Goal: Task Accomplishment & Management: Manage account settings

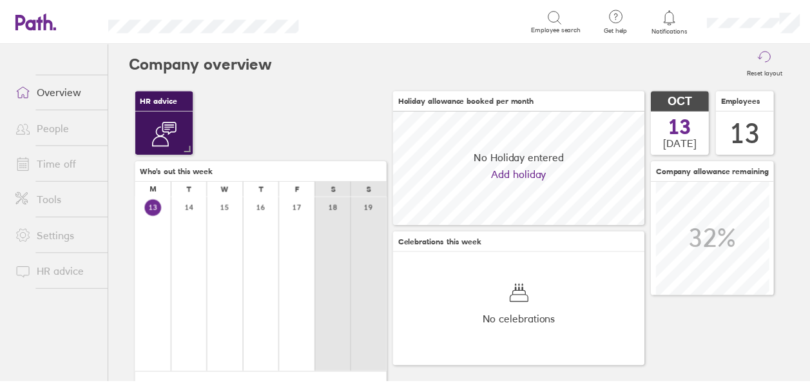
scroll to position [115, 254]
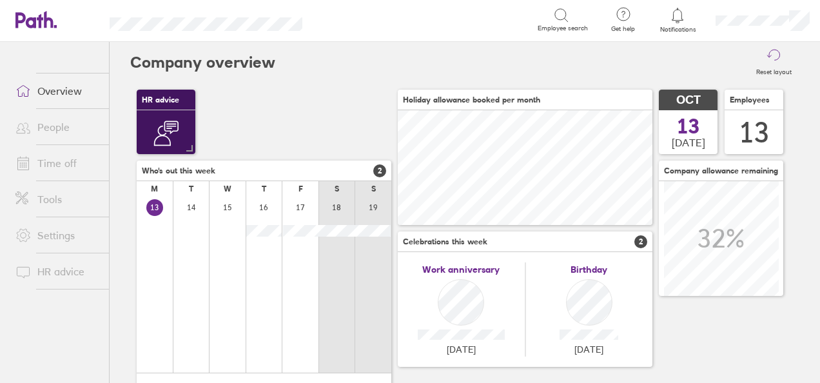
click at [54, 162] on link "Time off" at bounding box center [57, 163] width 104 height 26
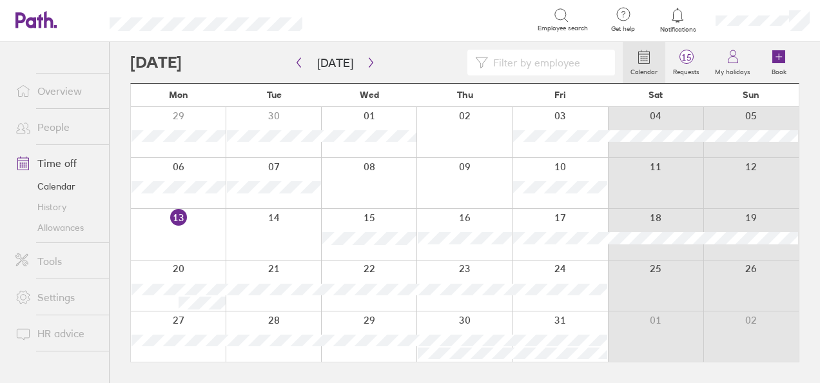
click at [214, 59] on div at bounding box center [376, 63] width 493 height 26
click at [299, 61] on icon "button" at bounding box center [299, 63] width 4 height 10
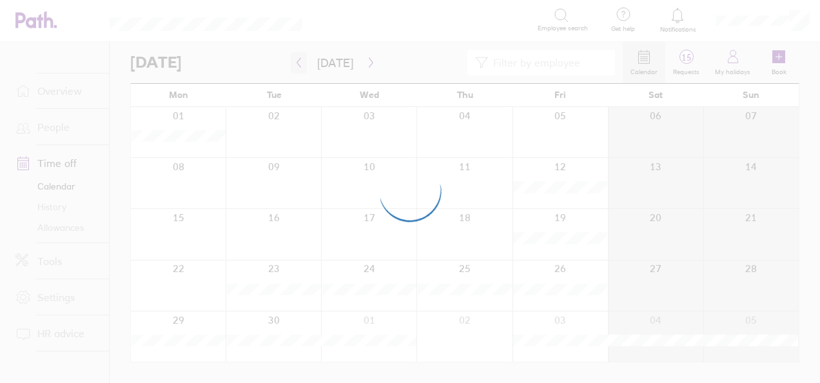
click at [299, 61] on div at bounding box center [410, 191] width 820 height 383
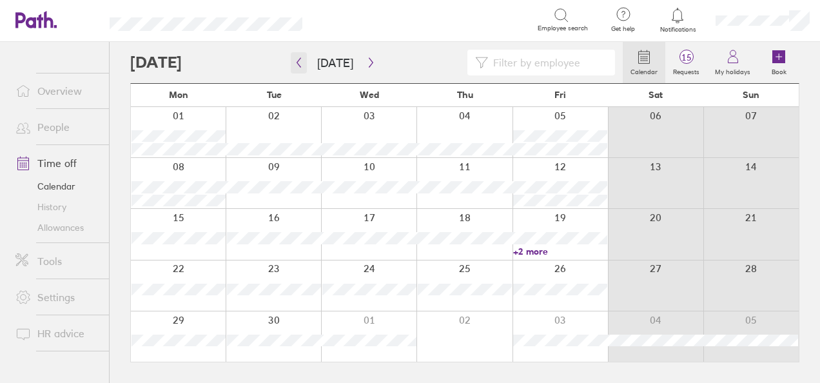
click at [299, 61] on icon "button" at bounding box center [299, 63] width 4 height 10
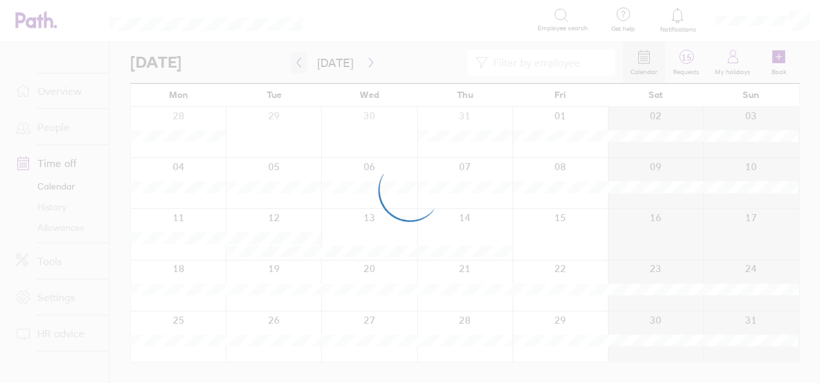
click at [299, 61] on div at bounding box center [410, 191] width 820 height 383
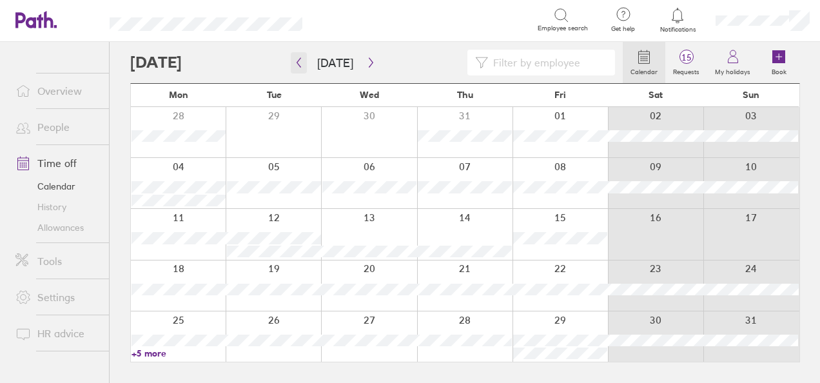
click at [299, 61] on icon "button" at bounding box center [299, 63] width 4 height 10
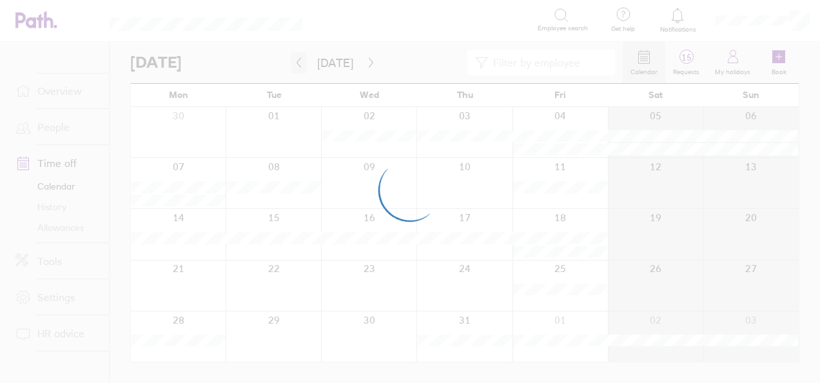
click at [299, 61] on div at bounding box center [410, 191] width 820 height 383
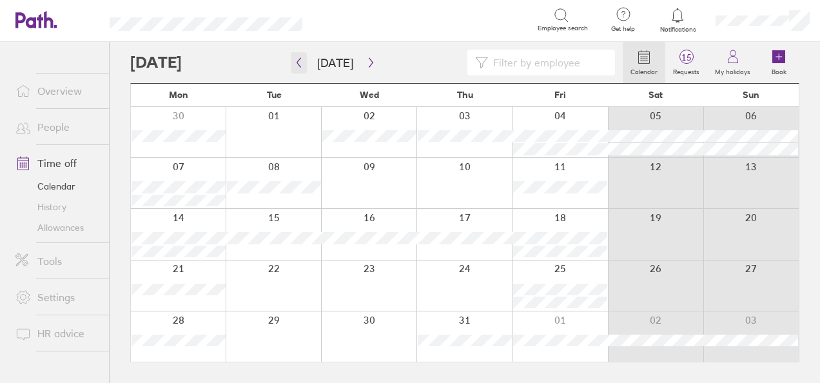
click at [299, 61] on icon "button" at bounding box center [299, 63] width 4 height 10
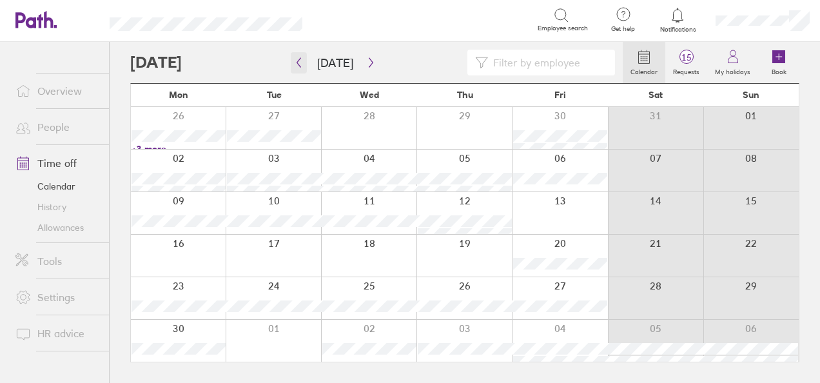
click at [299, 61] on icon "button" at bounding box center [299, 62] width 10 height 10
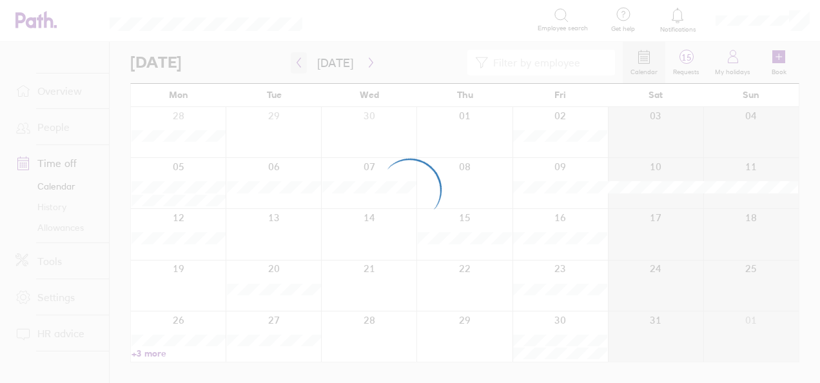
click at [299, 61] on div at bounding box center [410, 191] width 820 height 383
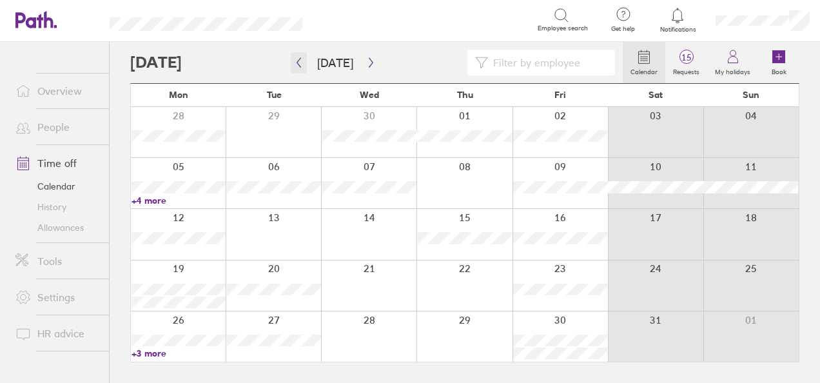
click at [299, 61] on icon "button" at bounding box center [299, 63] width 4 height 10
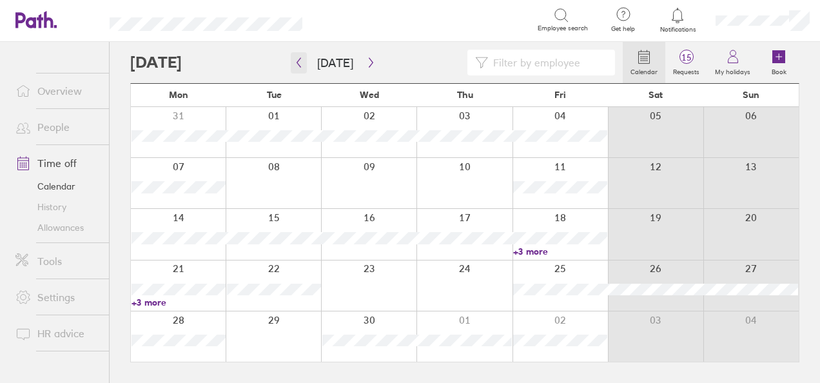
click at [299, 61] on icon "button" at bounding box center [299, 63] width 4 height 10
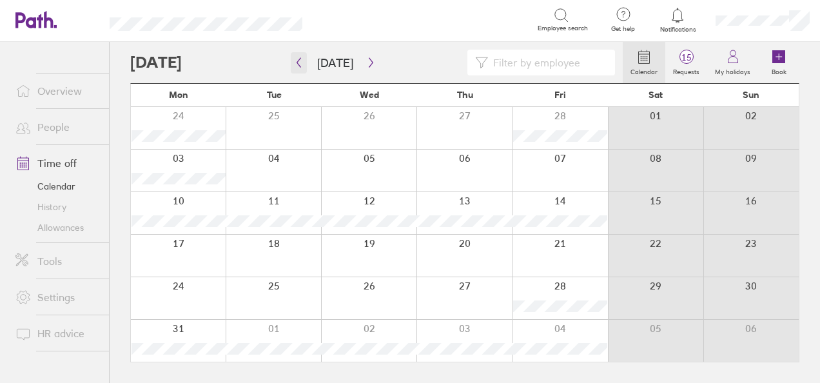
click at [299, 61] on icon "button" at bounding box center [299, 63] width 4 height 10
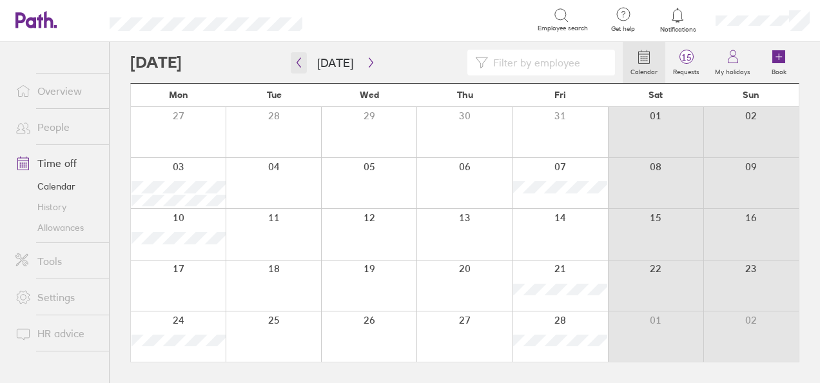
click at [299, 61] on icon "button" at bounding box center [299, 63] width 4 height 10
click at [341, 148] on link "+5 more" at bounding box center [369, 149] width 94 height 12
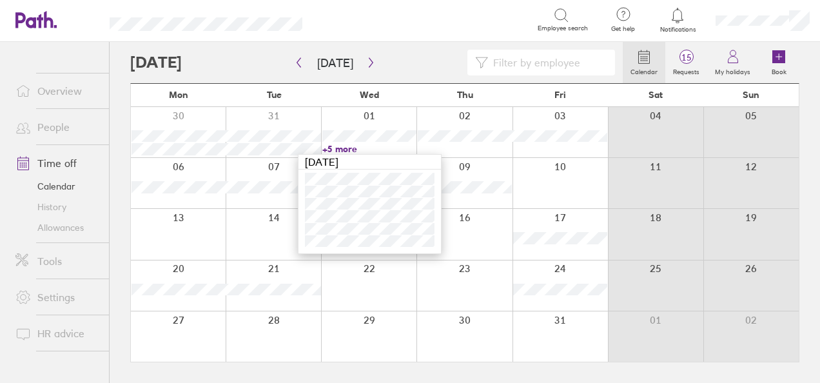
click at [366, 284] on div at bounding box center [368, 285] width 95 height 50
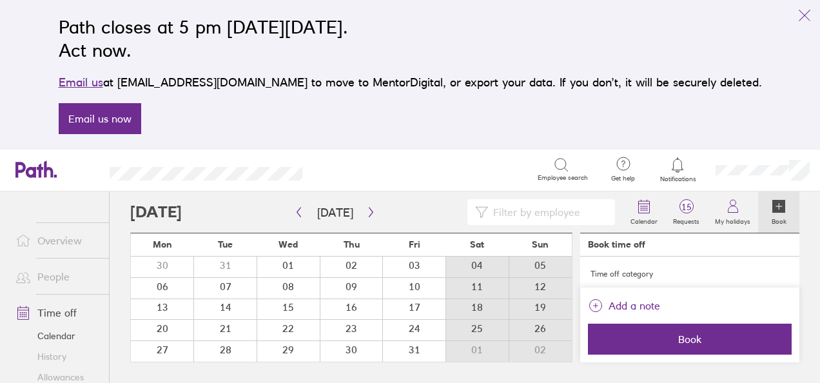
click at [54, 315] on link "Time off" at bounding box center [57, 313] width 104 height 26
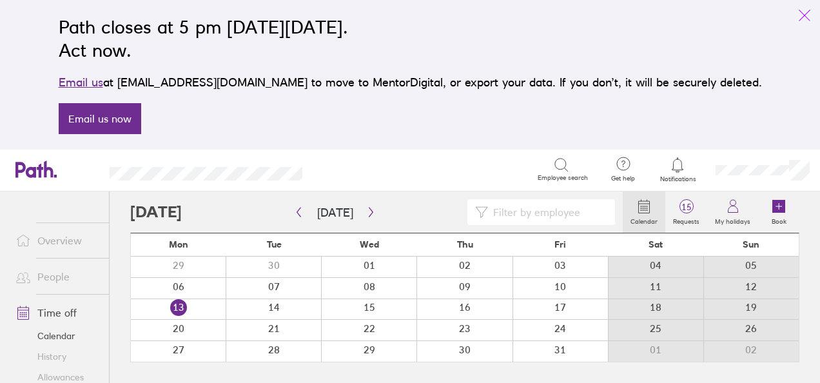
click at [798, 16] on icon "link" at bounding box center [804, 15] width 15 height 15
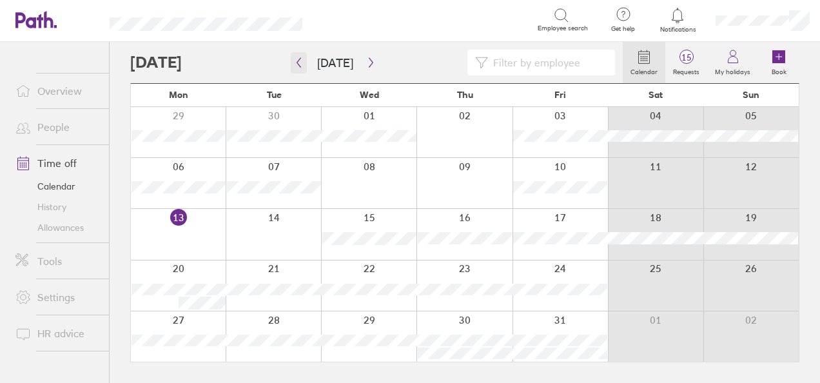
click at [297, 68] on button "button" at bounding box center [299, 62] width 16 height 21
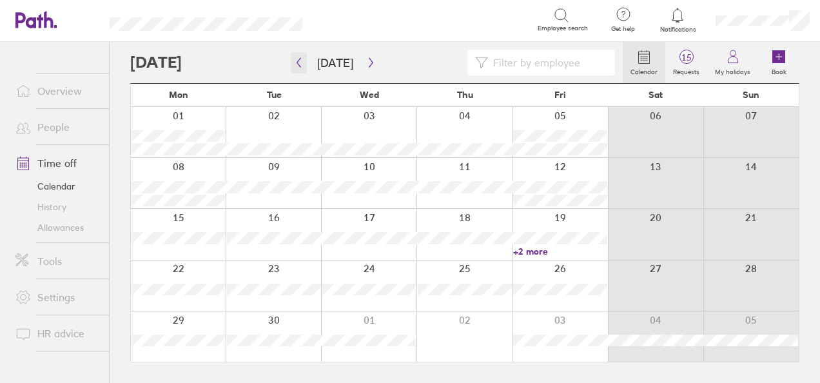
click at [297, 68] on button "button" at bounding box center [299, 62] width 16 height 21
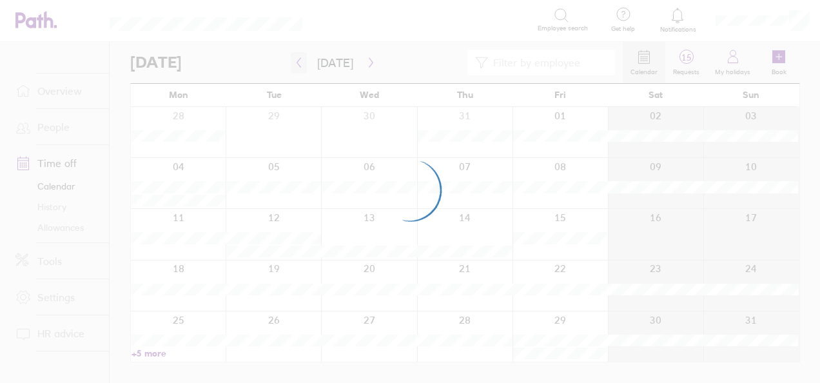
click at [297, 68] on div at bounding box center [410, 191] width 820 height 383
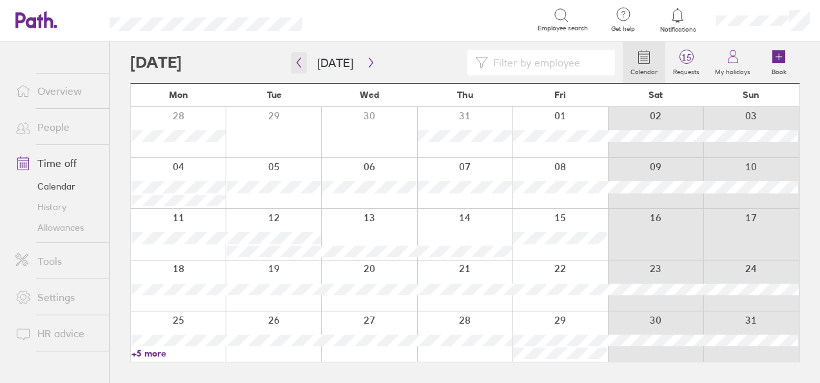
click at [298, 60] on icon "button" at bounding box center [299, 62] width 10 height 10
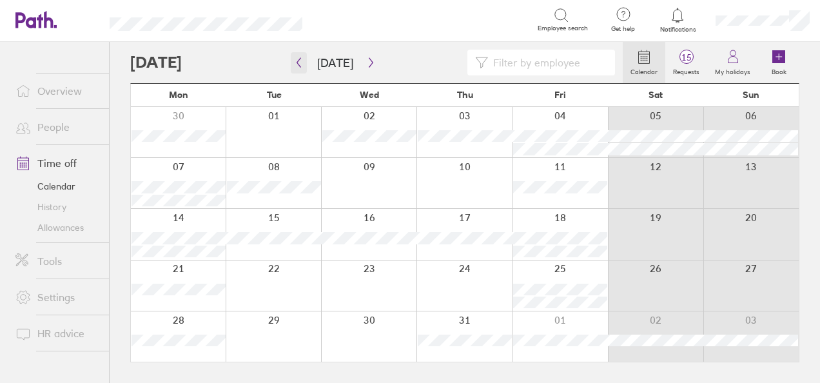
click at [298, 60] on icon "button" at bounding box center [299, 62] width 10 height 10
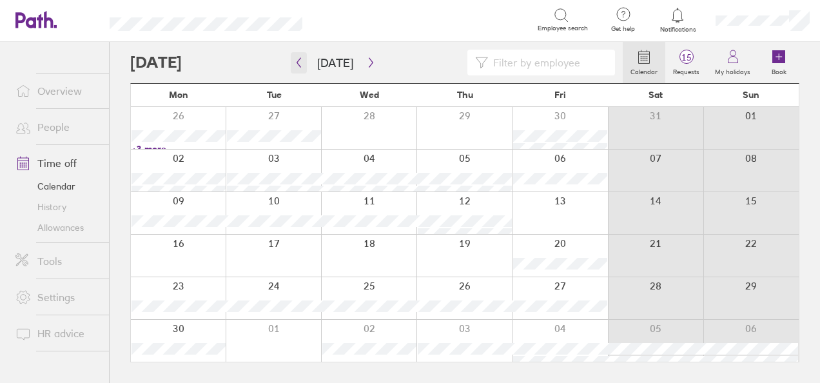
click at [298, 60] on icon "button" at bounding box center [299, 62] width 10 height 10
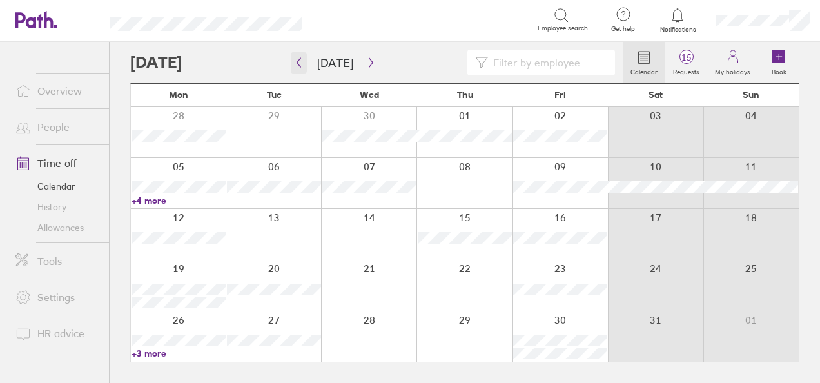
click at [298, 60] on icon "button" at bounding box center [299, 62] width 10 height 10
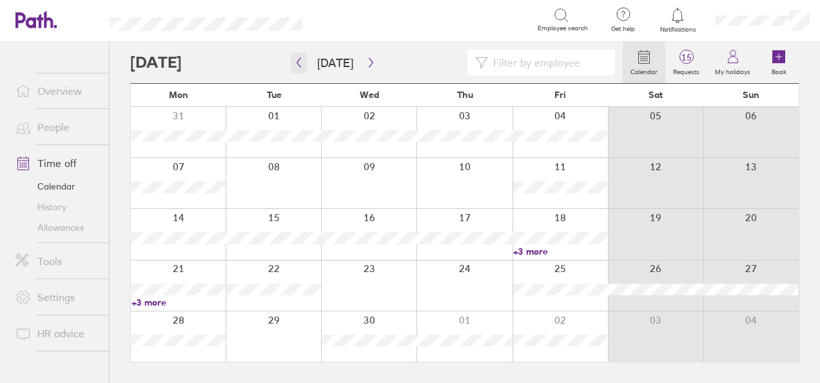
click at [298, 60] on icon "button" at bounding box center [299, 62] width 10 height 10
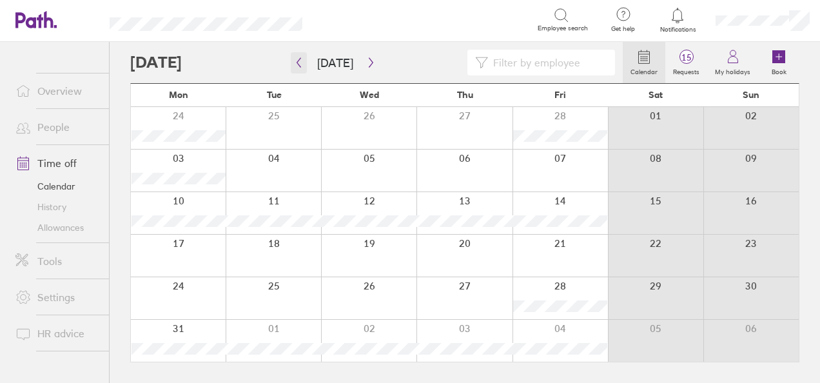
click at [298, 60] on icon "button" at bounding box center [299, 62] width 10 height 10
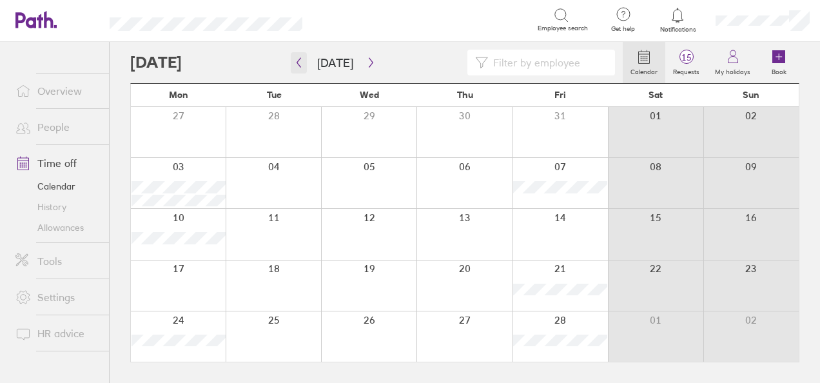
click at [298, 60] on icon "button" at bounding box center [299, 62] width 10 height 10
click at [341, 149] on link "+5 more" at bounding box center [369, 149] width 94 height 12
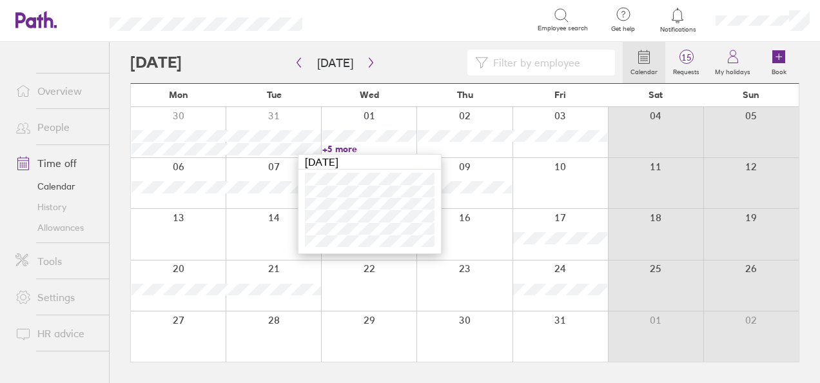
click at [341, 149] on link "+5 more" at bounding box center [369, 149] width 94 height 12
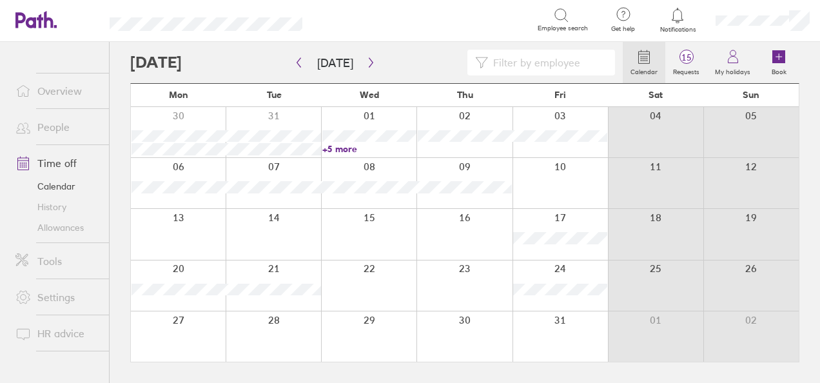
click at [348, 146] on link "+5 more" at bounding box center [369, 149] width 94 height 12
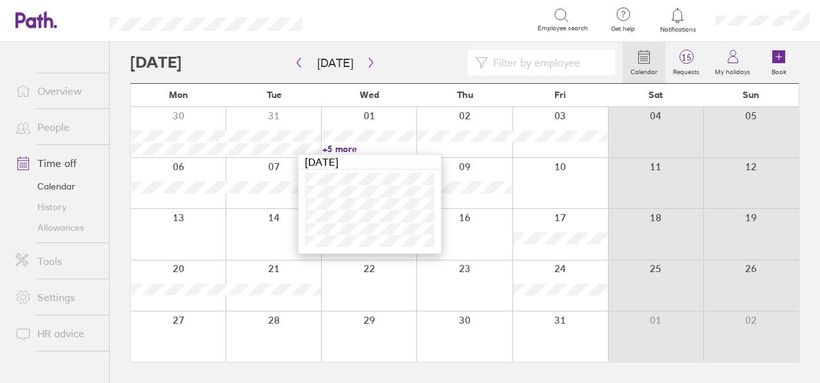
click at [348, 146] on link "+5 more" at bounding box center [369, 149] width 94 height 12
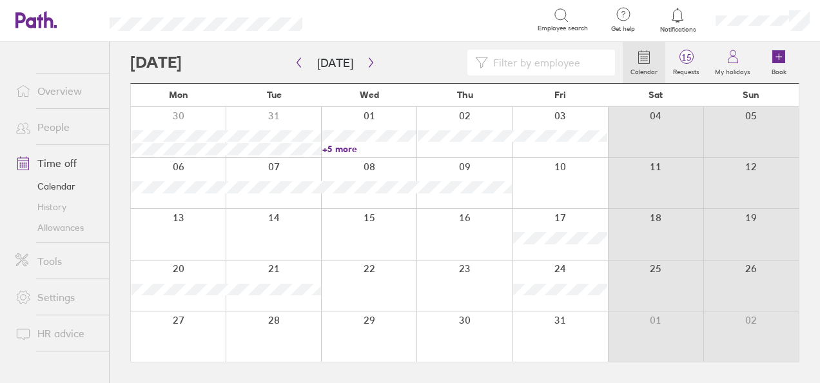
click at [348, 146] on link "+5 more" at bounding box center [369, 149] width 94 height 12
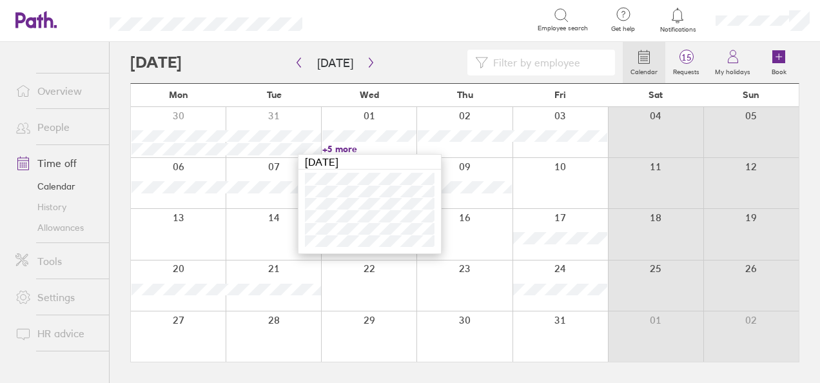
click at [409, 313] on div at bounding box center [368, 336] width 95 height 50
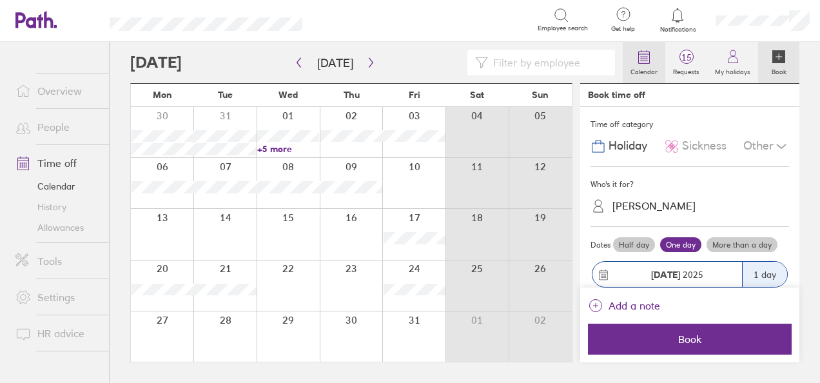
click at [642, 59] on circle at bounding box center [641, 58] width 1 height 1
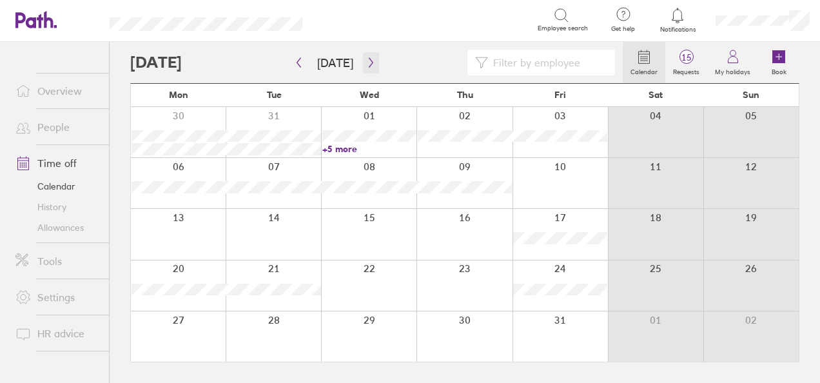
click at [369, 61] on icon "button" at bounding box center [371, 63] width 4 height 10
click at [366, 64] on icon "button" at bounding box center [371, 62] width 10 height 10
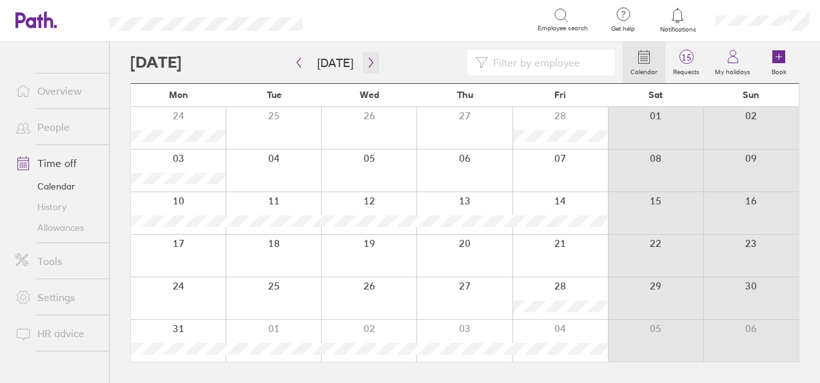
click at [369, 61] on icon "button" at bounding box center [371, 62] width 10 height 10
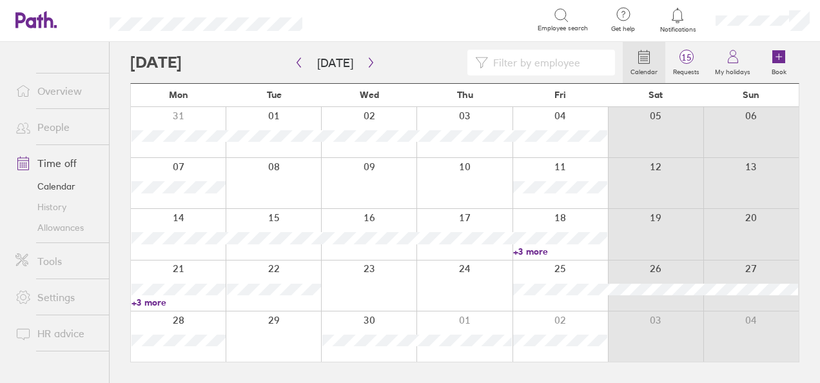
click at [148, 302] on link "+3 more" at bounding box center [179, 303] width 94 height 12
click at [533, 251] on link "+3 more" at bounding box center [560, 252] width 94 height 12
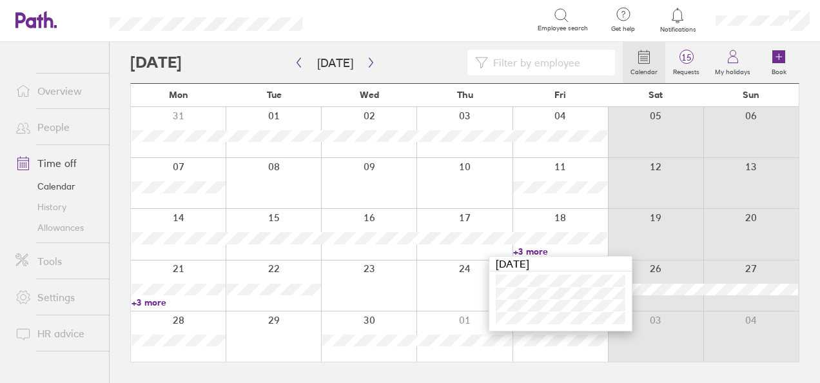
click at [144, 304] on link "+3 more" at bounding box center [179, 303] width 94 height 12
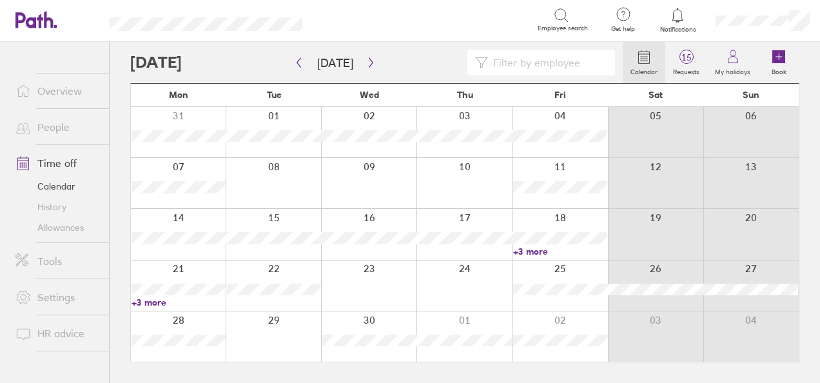
click at [144, 304] on link "+3 more" at bounding box center [179, 303] width 94 height 12
click at [532, 249] on link "+3 more" at bounding box center [560, 252] width 94 height 12
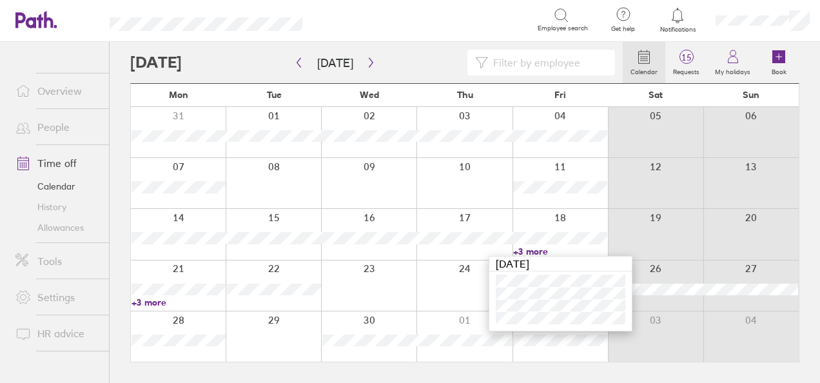
click at [146, 302] on link "+3 more" at bounding box center [179, 303] width 94 height 12
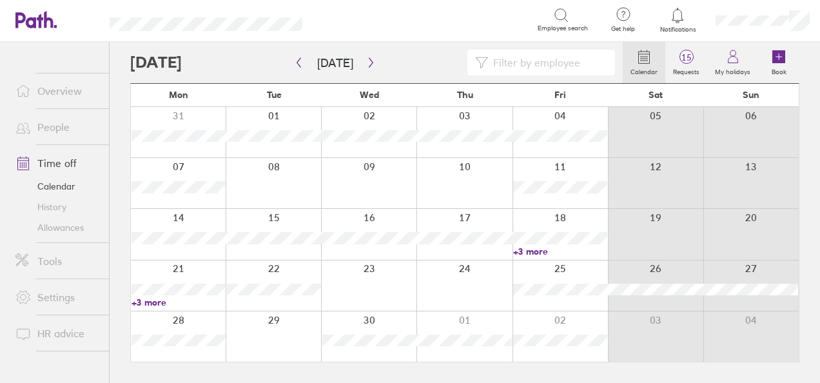
click at [146, 302] on link "+3 more" at bounding box center [179, 303] width 94 height 12
click at [525, 253] on link "+3 more" at bounding box center [560, 252] width 94 height 12
click at [527, 250] on link "+3 more" at bounding box center [560, 252] width 94 height 12
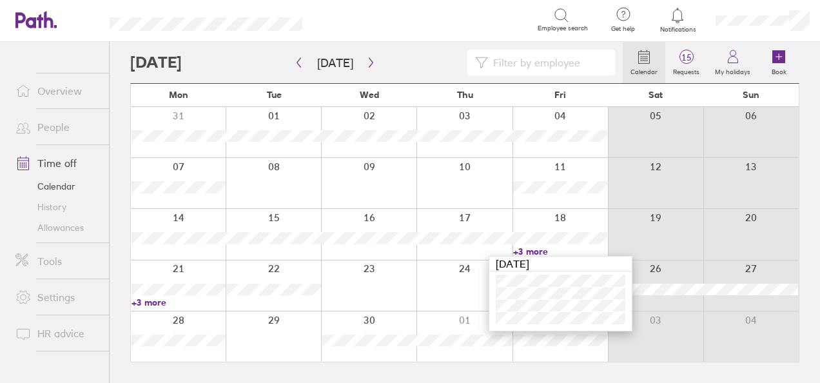
click at [156, 297] on link "+3 more" at bounding box center [179, 303] width 94 height 12
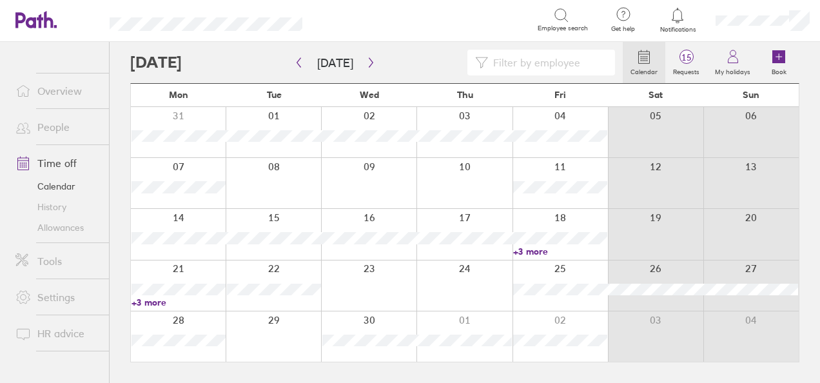
click at [155, 303] on link "+3 more" at bounding box center [179, 303] width 94 height 12
click at [536, 250] on link "+3 more" at bounding box center [560, 252] width 94 height 12
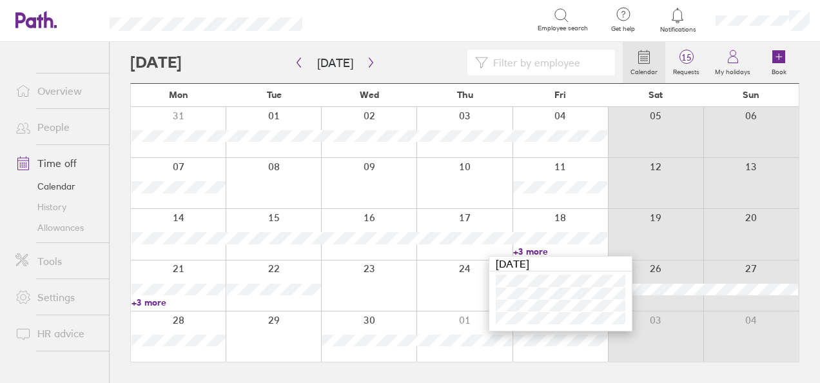
click at [153, 304] on link "+3 more" at bounding box center [179, 303] width 94 height 12
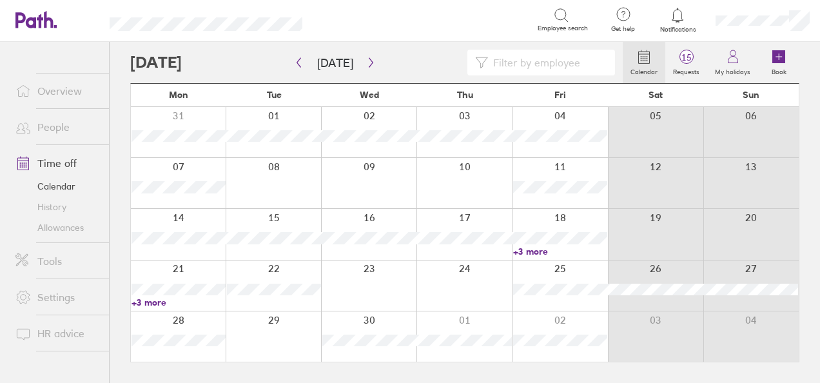
click at [152, 299] on link "+3 more" at bounding box center [179, 303] width 94 height 12
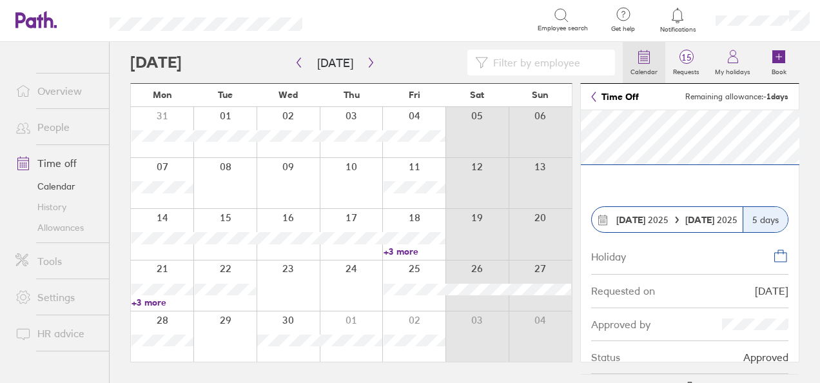
click at [650, 58] on icon at bounding box center [643, 56] width 15 height 15
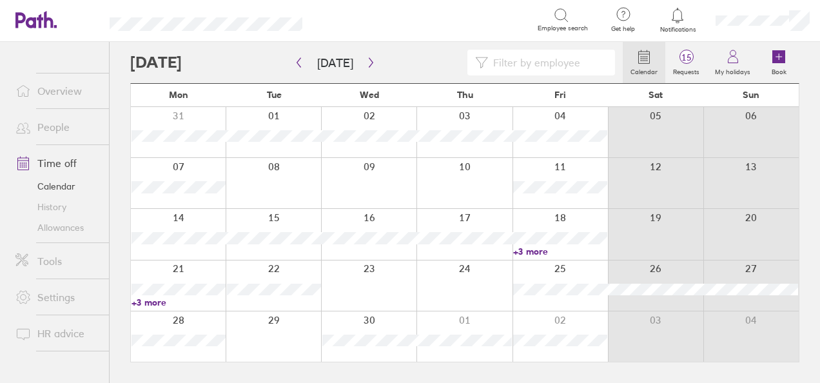
click at [535, 247] on link "+3 more" at bounding box center [560, 252] width 94 height 12
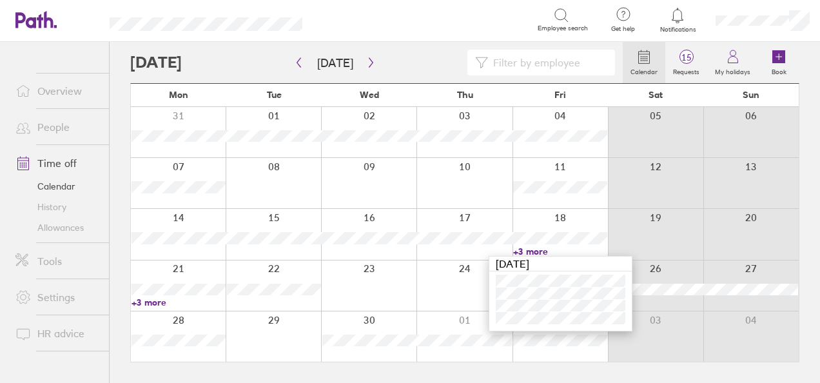
click at [156, 300] on link "+3 more" at bounding box center [179, 303] width 94 height 12
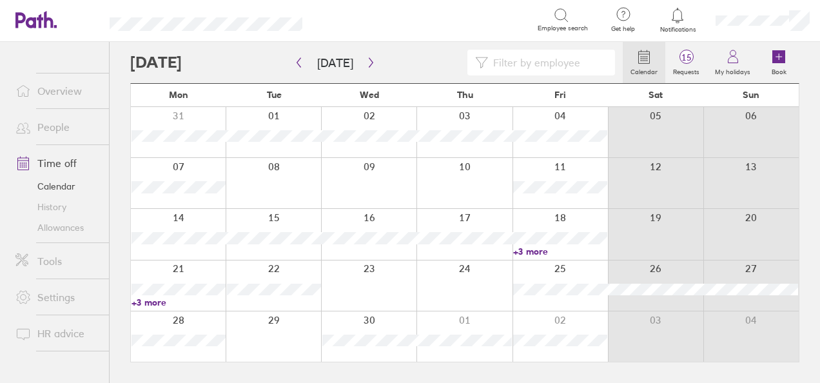
click at [156, 300] on link "+3 more" at bounding box center [179, 303] width 94 height 12
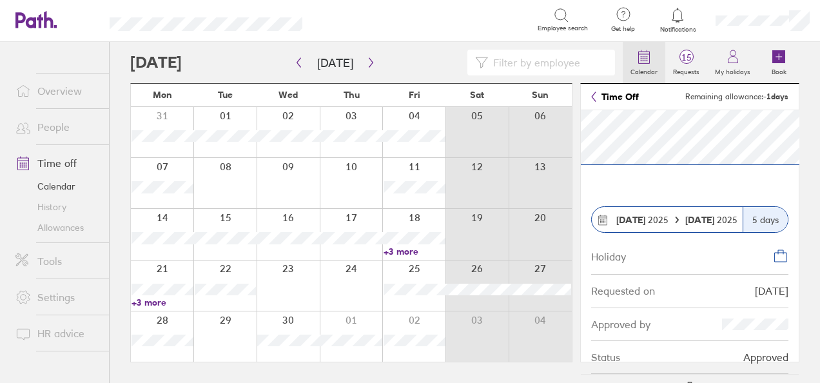
click at [642, 60] on icon at bounding box center [643, 56] width 15 height 15
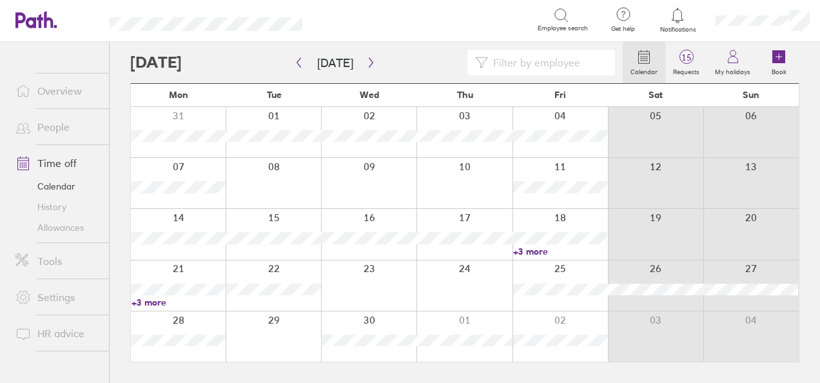
click at [535, 250] on link "+3 more" at bounding box center [560, 252] width 94 height 12
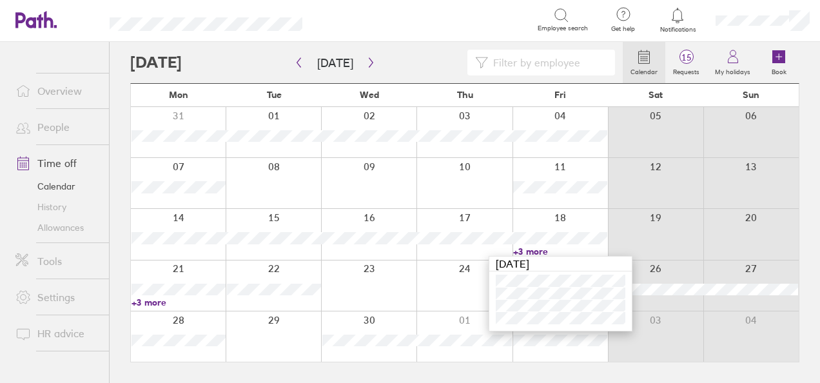
click at [535, 250] on link "+3 more" at bounding box center [560, 252] width 94 height 12
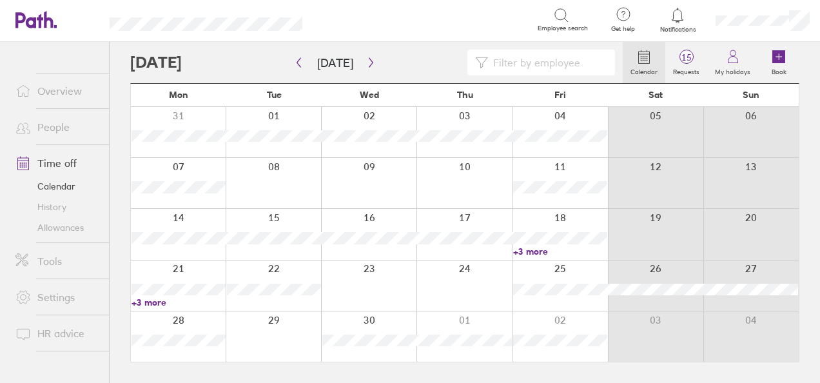
click at [150, 300] on link "+3 more" at bounding box center [179, 303] width 94 height 12
click at [150, 302] on link "+3 more" at bounding box center [179, 303] width 94 height 12
click at [530, 248] on link "+3 more" at bounding box center [560, 252] width 94 height 12
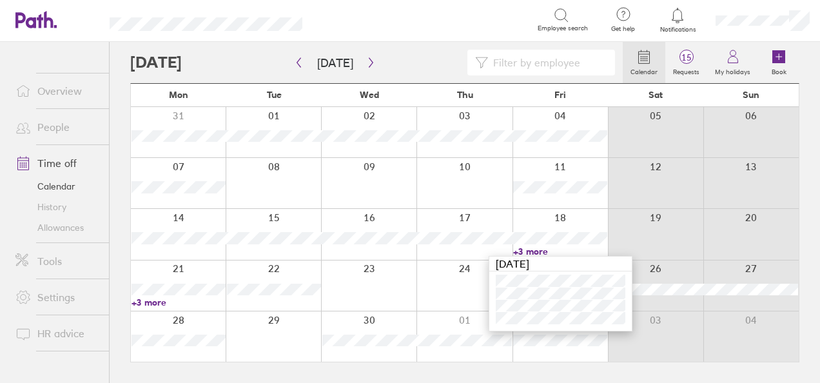
click at [530, 248] on link "+3 more" at bounding box center [560, 252] width 94 height 12
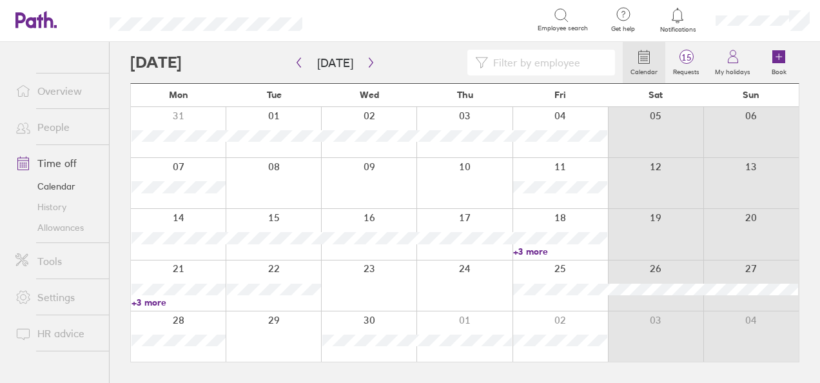
click at [148, 306] on link "+3 more" at bounding box center [179, 303] width 94 height 12
click at [533, 250] on link "+3 more" at bounding box center [560, 252] width 94 height 12
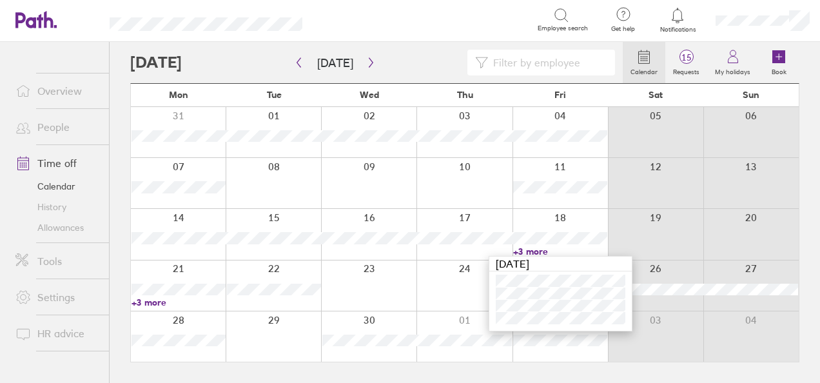
click at [155, 300] on link "+3 more" at bounding box center [179, 303] width 94 height 12
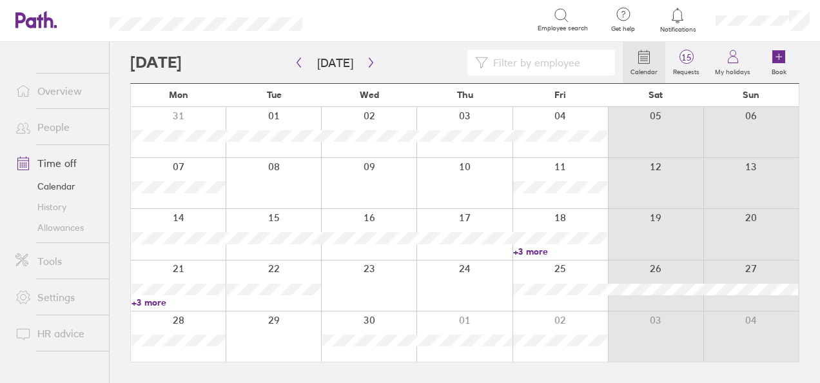
click at [155, 300] on link "+3 more" at bounding box center [179, 303] width 94 height 12
click at [366, 67] on icon "button" at bounding box center [371, 62] width 10 height 10
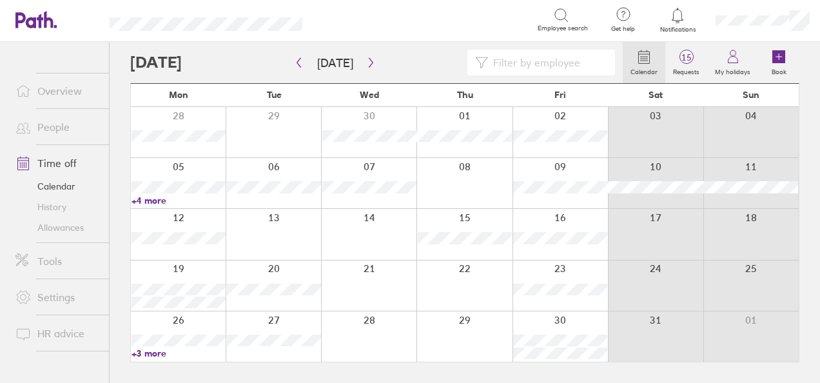
click at [150, 199] on link "+4 more" at bounding box center [179, 201] width 94 height 12
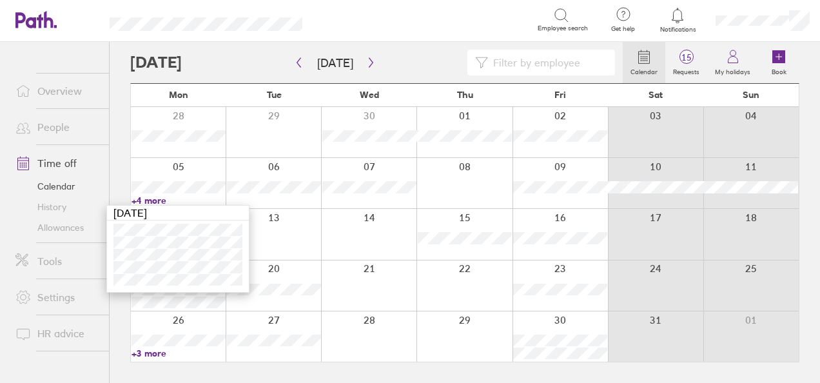
click at [159, 353] on link "+3 more" at bounding box center [179, 354] width 94 height 12
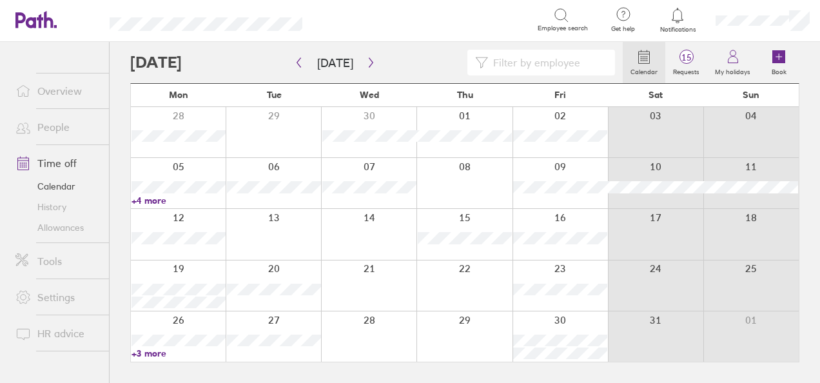
click at [159, 353] on link "+3 more" at bounding box center [179, 354] width 94 height 12
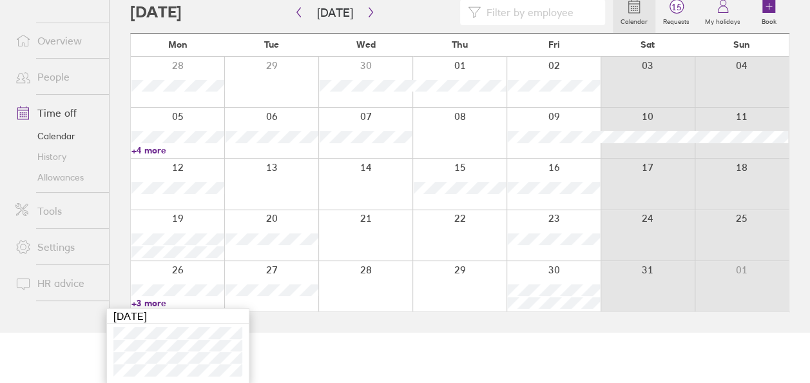
click at [151, 148] on link "+4 more" at bounding box center [178, 150] width 93 height 12
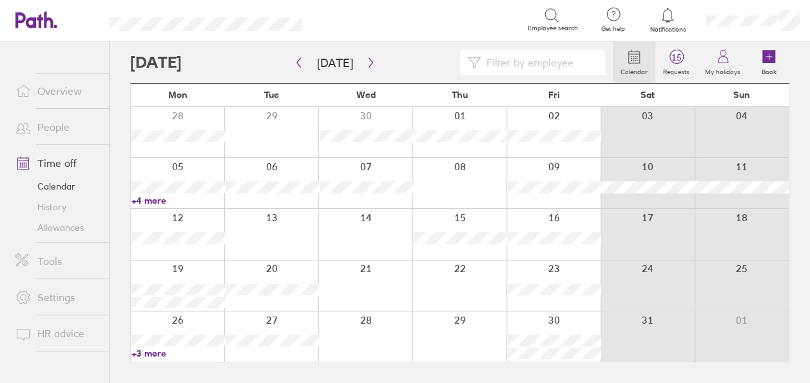
scroll to position [0, 0]
click at [151, 201] on link "+4 more" at bounding box center [179, 201] width 94 height 12
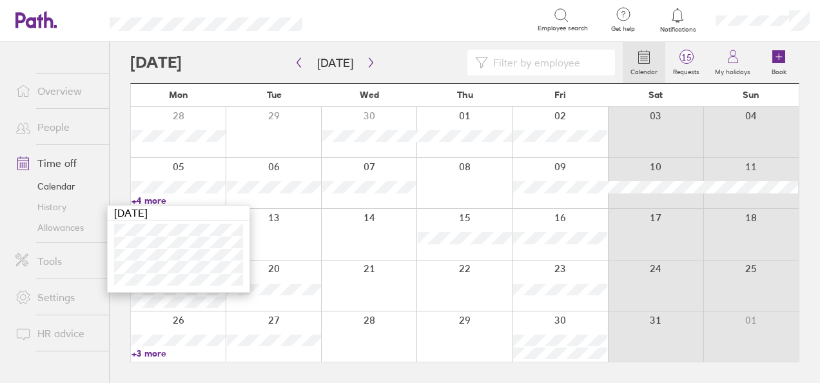
click at [155, 195] on link "+4 more" at bounding box center [179, 201] width 94 height 12
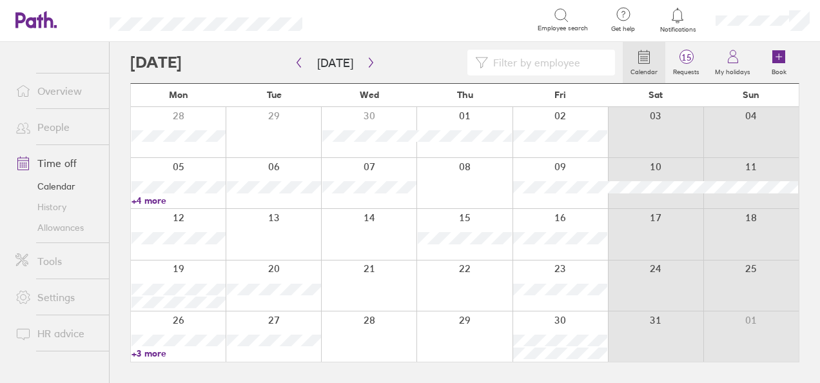
click at [155, 350] on link "+3 more" at bounding box center [179, 354] width 94 height 12
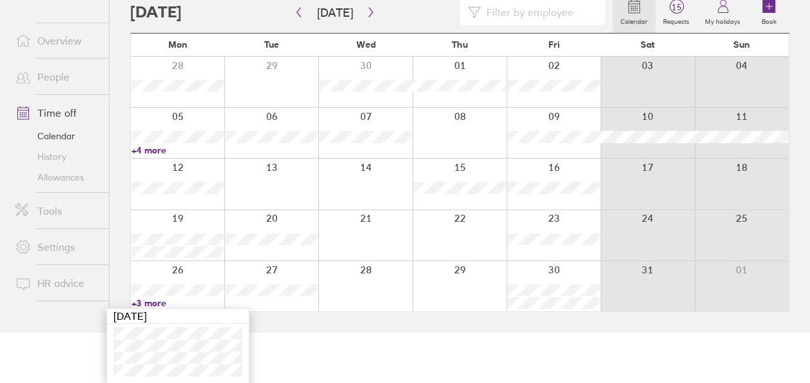
click at [147, 148] on link "+4 more" at bounding box center [178, 150] width 93 height 12
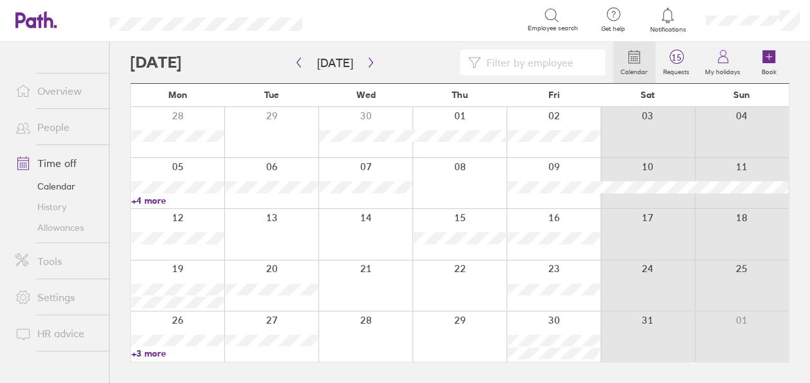
scroll to position [0, 0]
click at [150, 199] on link "+4 more" at bounding box center [179, 201] width 94 height 12
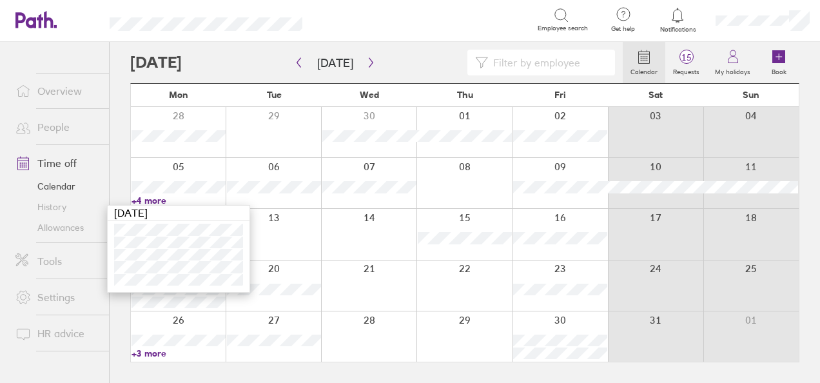
click at [150, 199] on link "+4 more" at bounding box center [179, 201] width 94 height 12
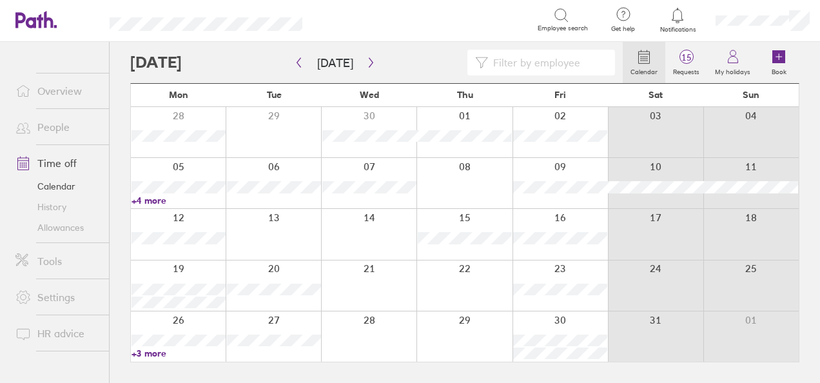
click at [150, 356] on link "+3 more" at bounding box center [179, 354] width 94 height 12
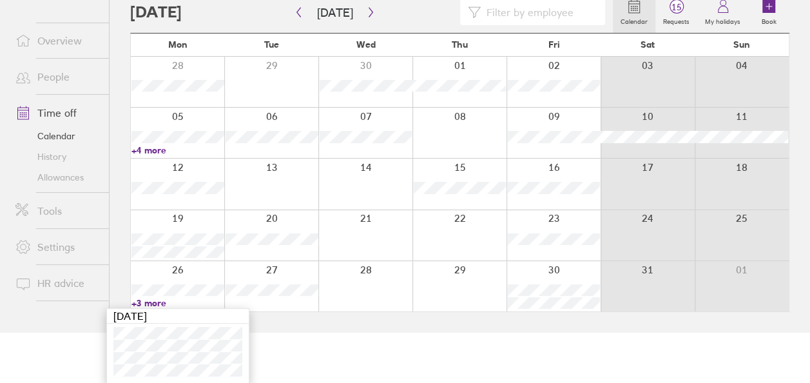
click at [152, 145] on link "+4 more" at bounding box center [178, 150] width 93 height 12
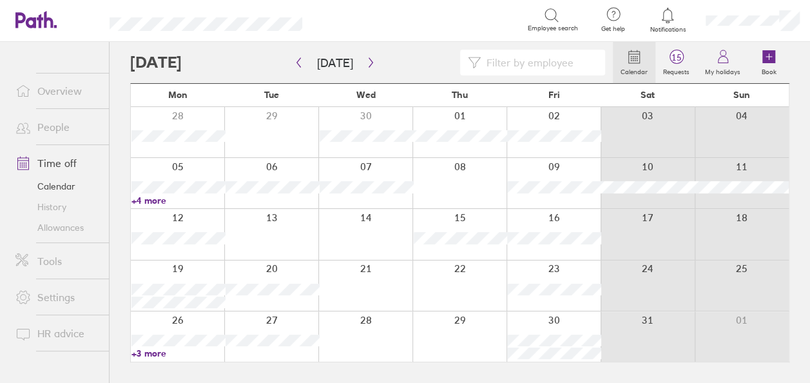
scroll to position [0, 0]
click at [155, 200] on link "+4 more" at bounding box center [179, 201] width 94 height 12
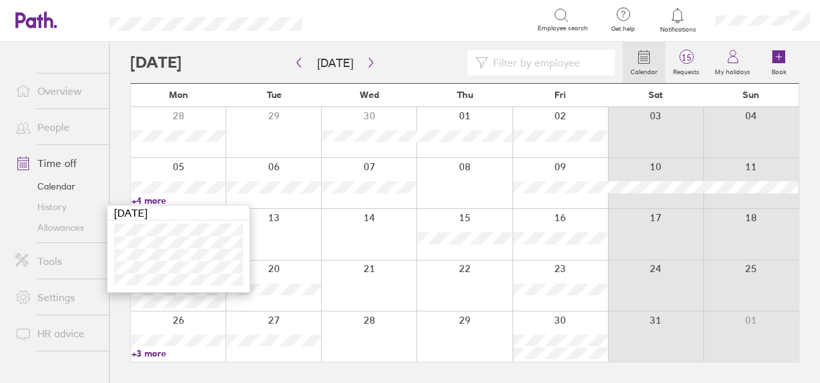
click at [155, 200] on link "+4 more" at bounding box center [179, 201] width 94 height 12
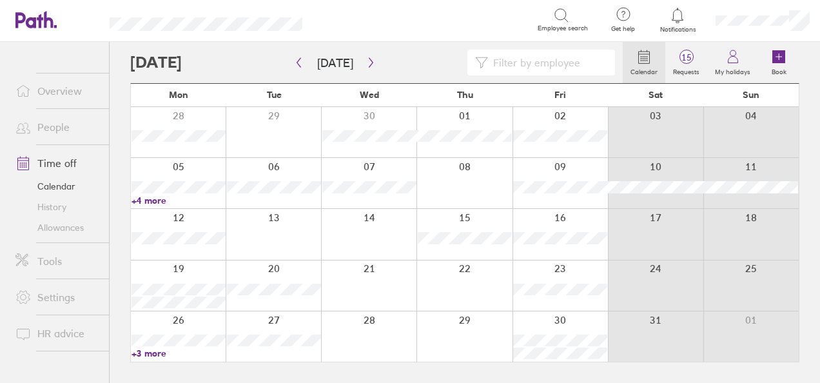
click at [153, 353] on link "+3 more" at bounding box center [179, 354] width 94 height 12
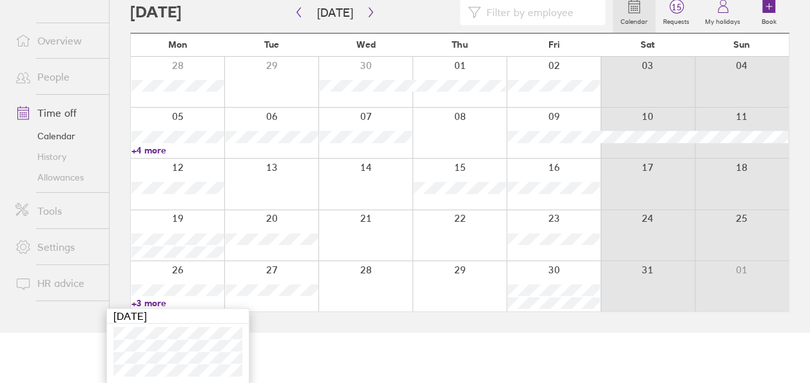
click at [153, 147] on link "+4 more" at bounding box center [178, 150] width 93 height 12
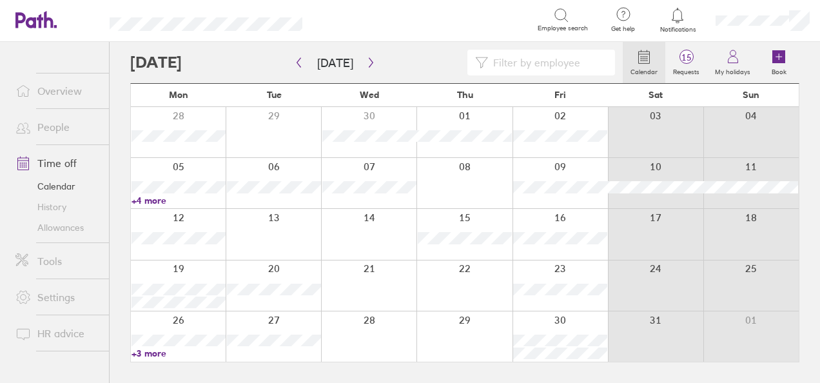
click at [147, 199] on link "+4 more" at bounding box center [179, 201] width 94 height 12
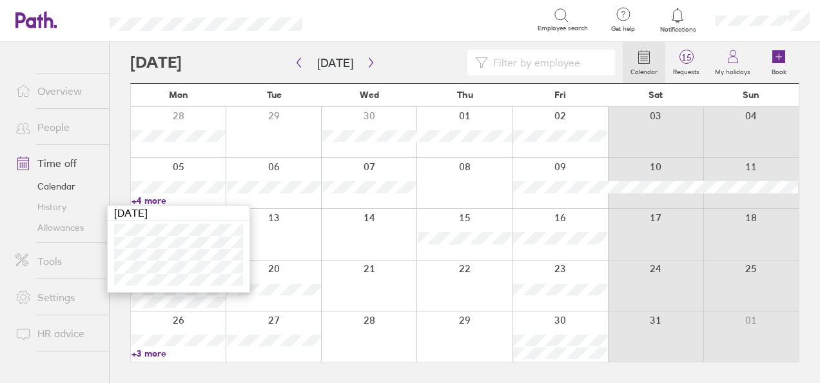
click at [147, 199] on link "+4 more" at bounding box center [179, 201] width 94 height 12
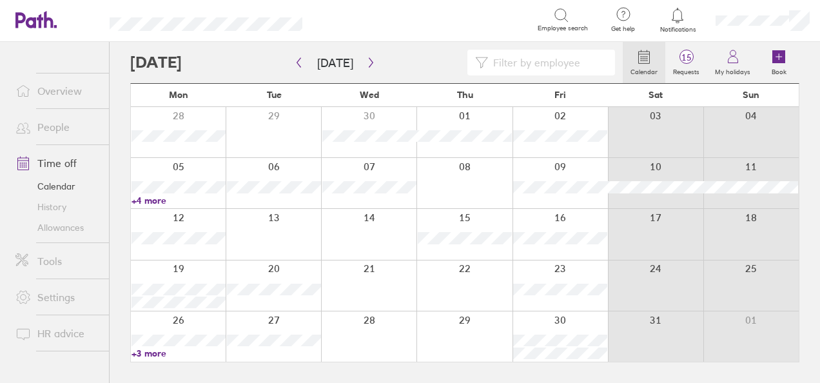
click at [153, 355] on link "+3 more" at bounding box center [179, 354] width 94 height 12
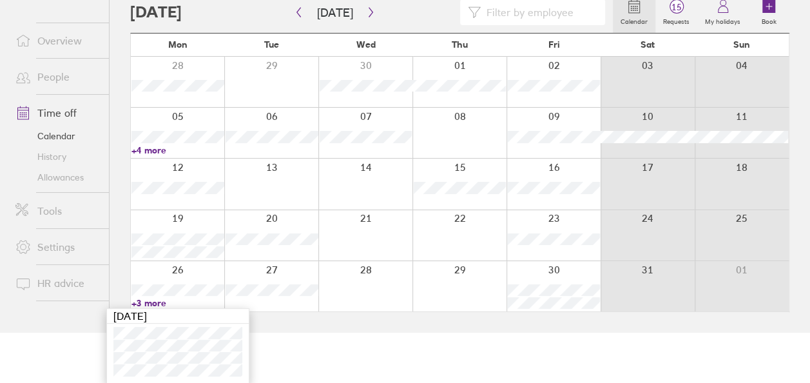
click at [156, 148] on link "+4 more" at bounding box center [178, 150] width 93 height 12
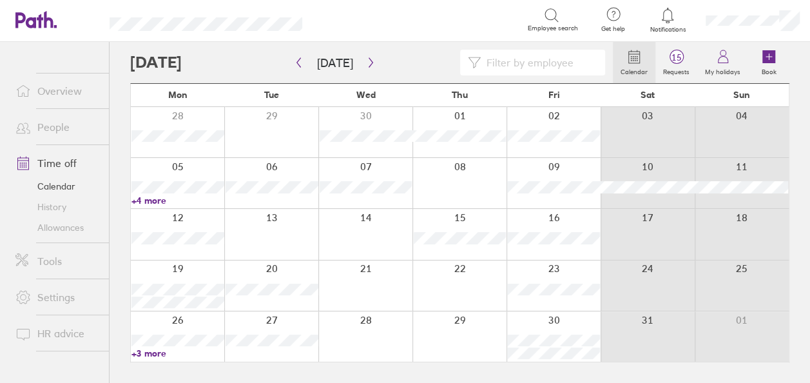
scroll to position [0, 0]
click at [150, 200] on link "+4 more" at bounding box center [179, 201] width 94 height 12
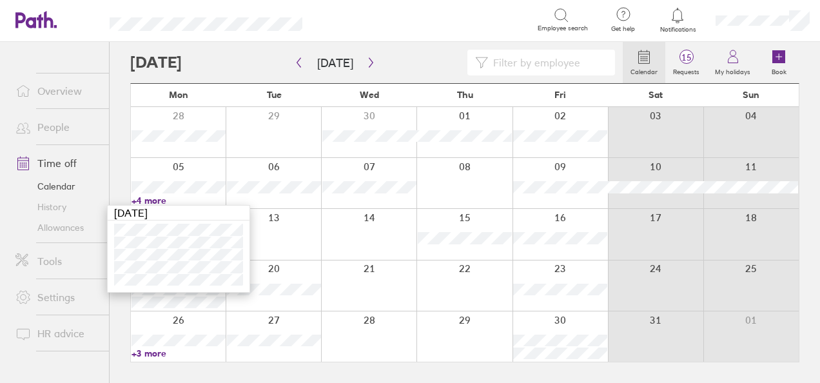
click at [150, 200] on link "+4 more" at bounding box center [179, 201] width 94 height 12
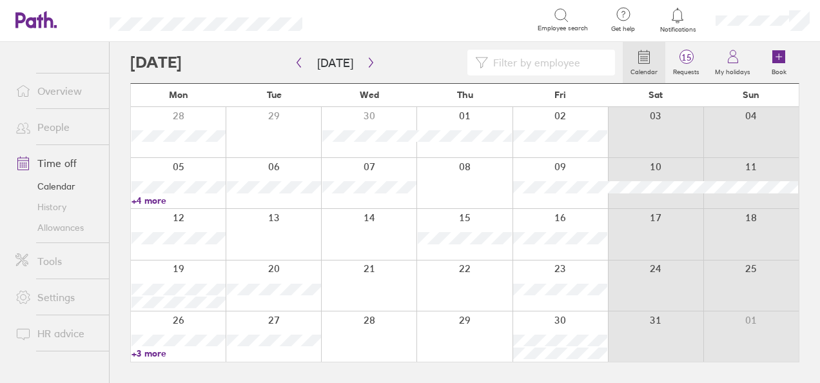
click at [155, 352] on link "+3 more" at bounding box center [179, 354] width 94 height 12
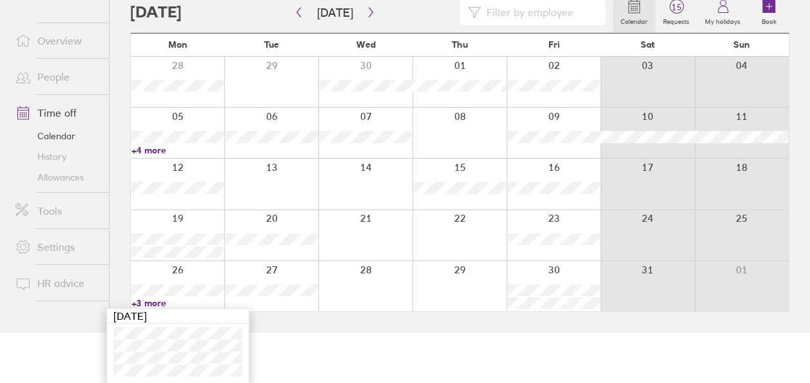
click at [155, 146] on link "+4 more" at bounding box center [178, 150] width 93 height 12
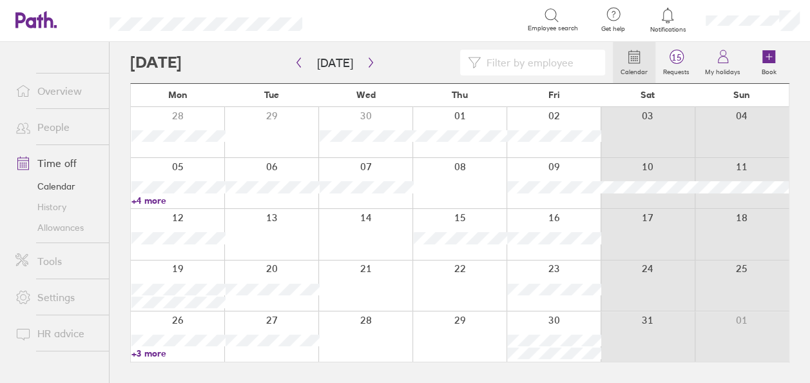
scroll to position [0, 0]
click at [156, 197] on link "+4 more" at bounding box center [179, 201] width 94 height 12
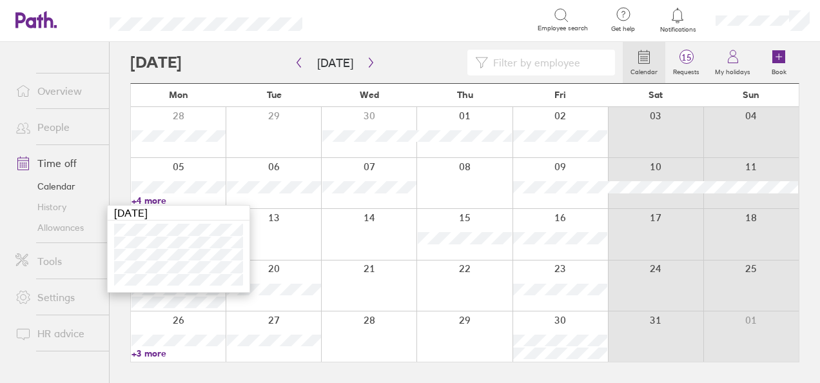
click at [156, 197] on link "+4 more" at bounding box center [179, 201] width 94 height 12
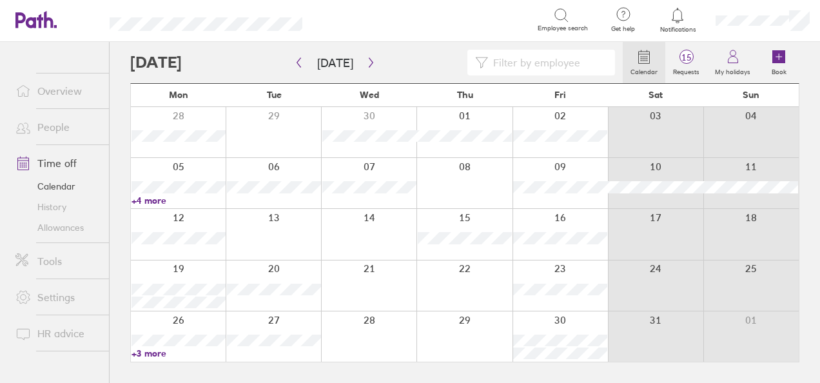
click at [151, 354] on link "+3 more" at bounding box center [179, 354] width 94 height 12
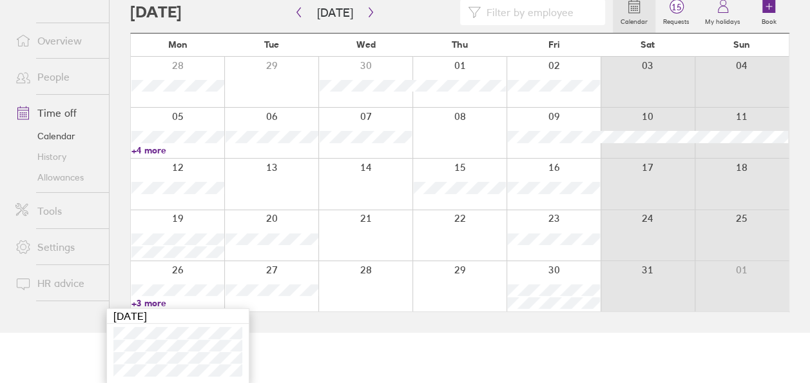
click at [160, 148] on link "+4 more" at bounding box center [178, 150] width 93 height 12
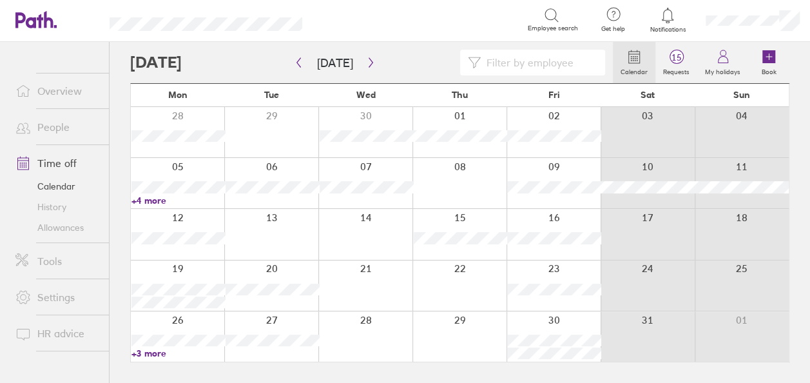
scroll to position [0, 0]
click at [156, 196] on link "+4 more" at bounding box center [179, 201] width 94 height 12
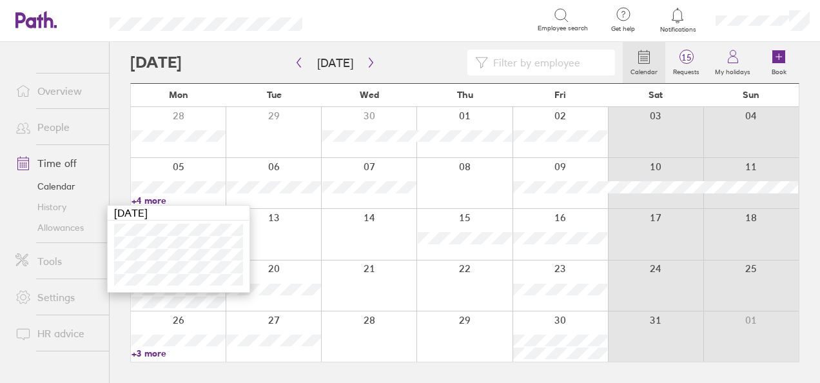
click at [156, 196] on link "+4 more" at bounding box center [179, 201] width 94 height 12
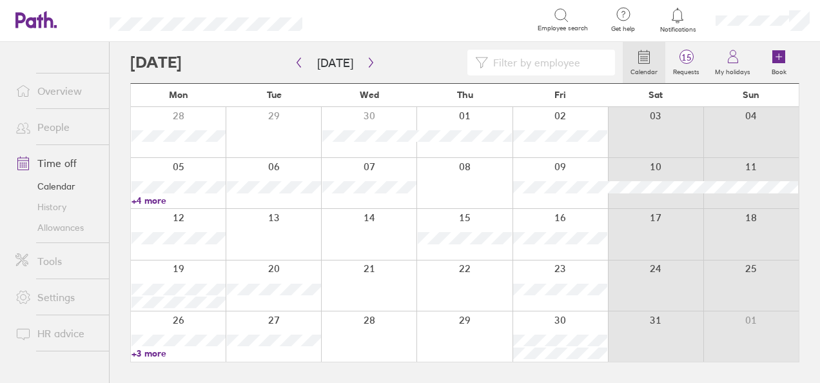
click at [151, 351] on link "+3 more" at bounding box center [179, 354] width 94 height 12
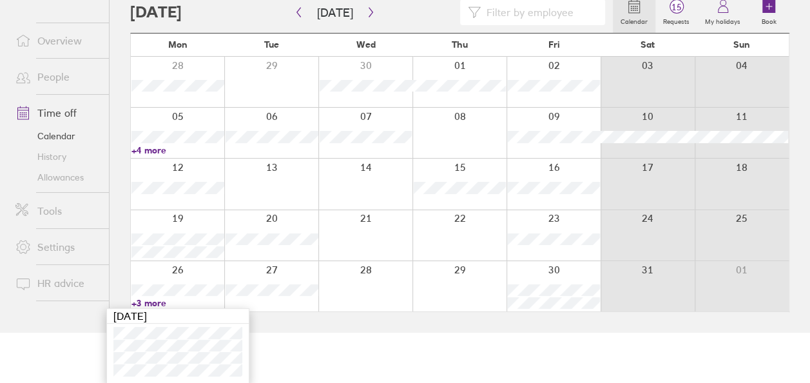
click at [159, 300] on link "+3 more" at bounding box center [178, 303] width 93 height 12
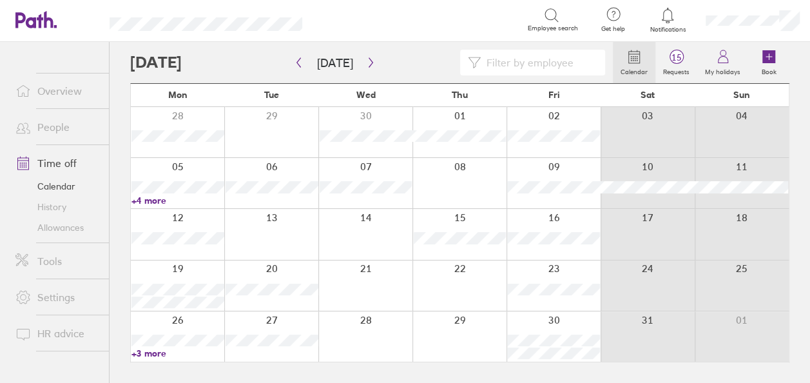
scroll to position [0, 0]
click at [158, 201] on link "+4 more" at bounding box center [179, 201] width 94 height 12
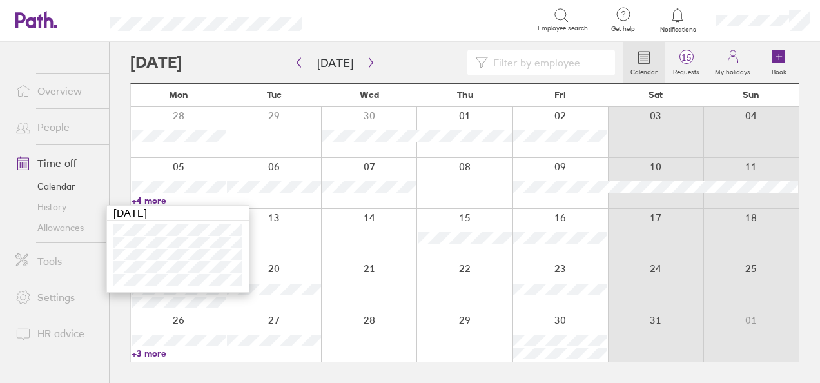
click at [158, 201] on link "+4 more" at bounding box center [179, 201] width 94 height 12
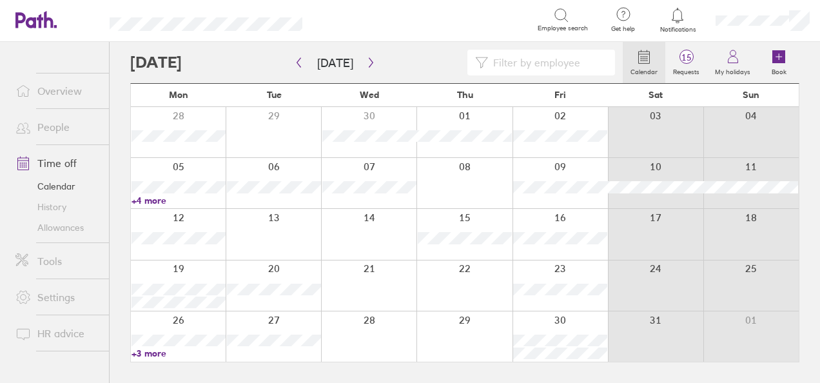
click at [157, 352] on link "+3 more" at bounding box center [179, 354] width 94 height 12
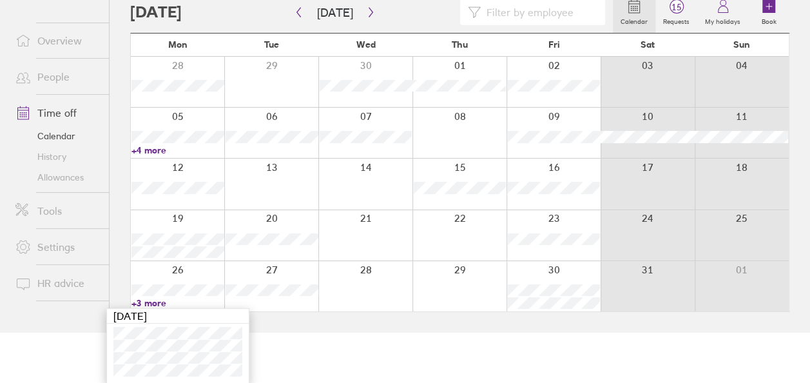
click at [151, 304] on link "+3 more" at bounding box center [178, 303] width 93 height 12
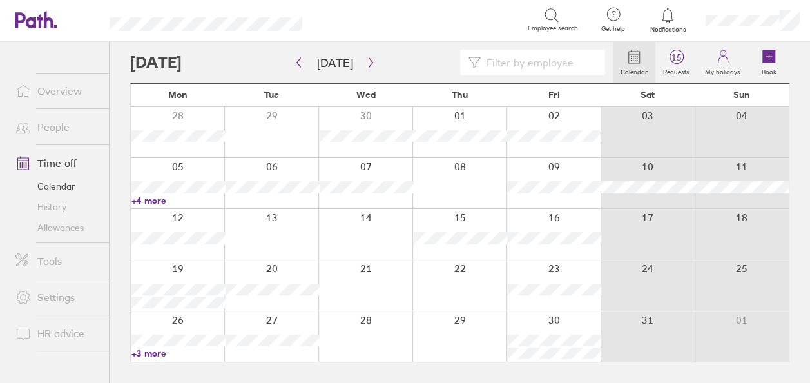
scroll to position [0, 0]
click at [366, 62] on icon "button" at bounding box center [371, 62] width 10 height 10
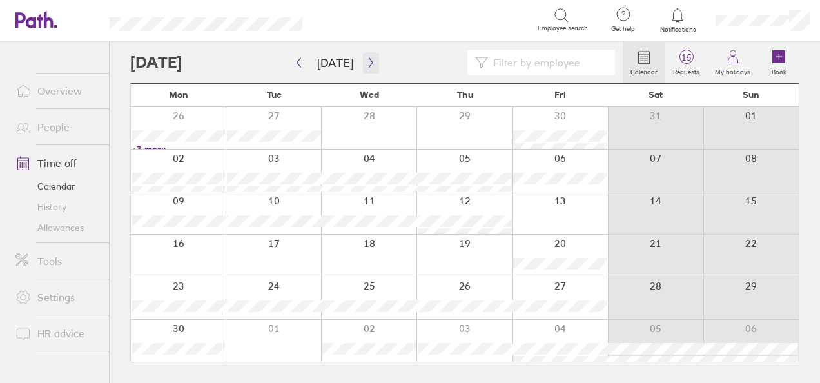
click at [369, 61] on icon "button" at bounding box center [371, 62] width 10 height 10
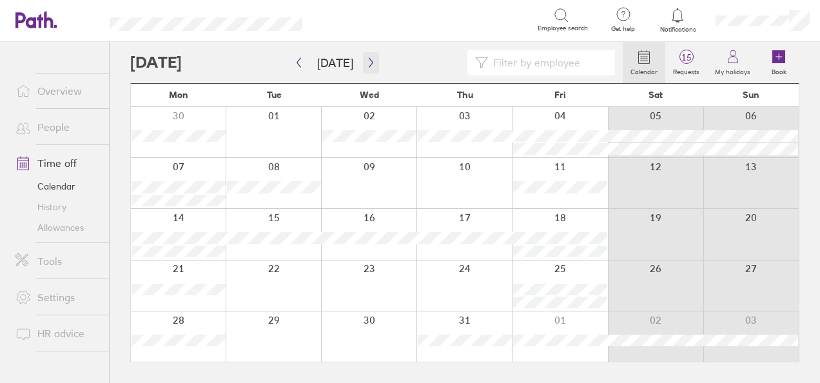
click at [369, 58] on icon "button" at bounding box center [371, 63] width 4 height 10
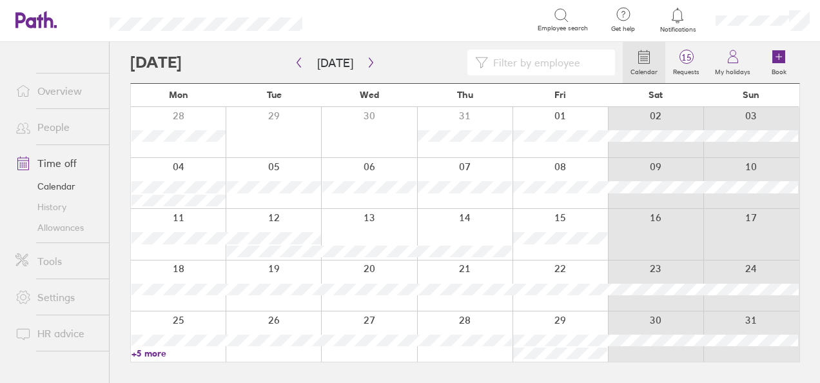
click at [150, 352] on link "+5 more" at bounding box center [179, 354] width 94 height 12
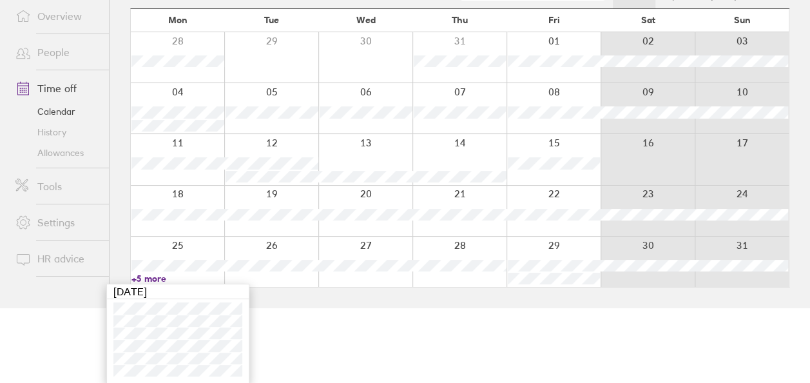
click at [153, 279] on link "+5 more" at bounding box center [178, 279] width 93 height 12
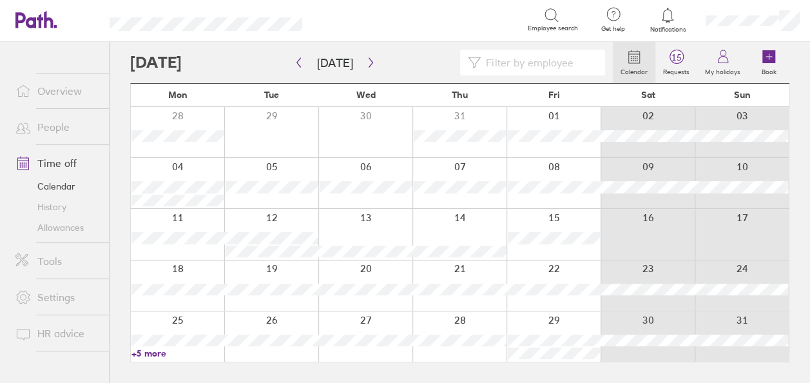
scroll to position [0, 0]
click at [153, 351] on link "+5 more" at bounding box center [179, 354] width 94 height 12
click at [369, 66] on icon "button" at bounding box center [371, 63] width 4 height 10
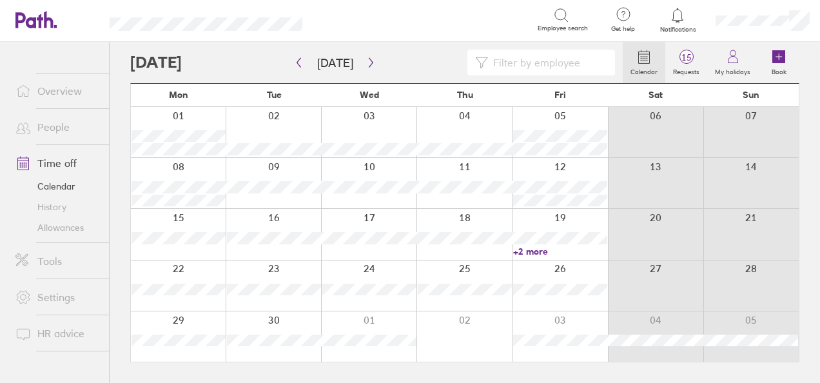
click at [527, 250] on link "+2 more" at bounding box center [560, 252] width 94 height 12
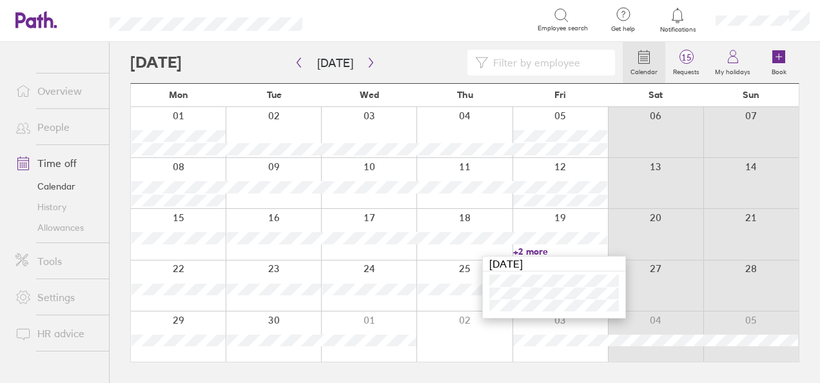
click at [527, 250] on link "+2 more" at bounding box center [560, 252] width 94 height 12
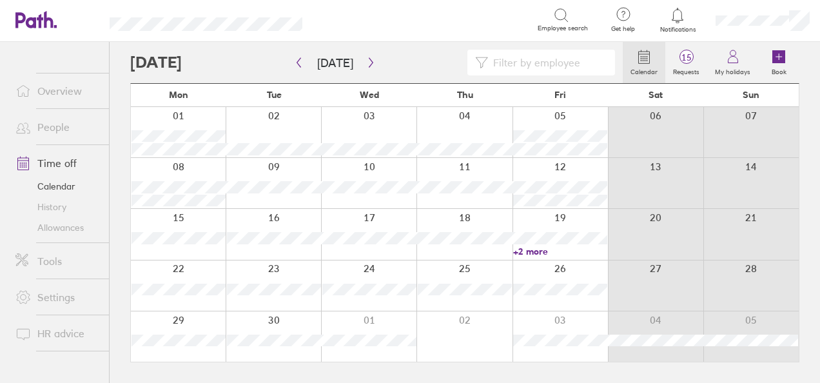
click at [542, 253] on link "+2 more" at bounding box center [560, 252] width 94 height 12
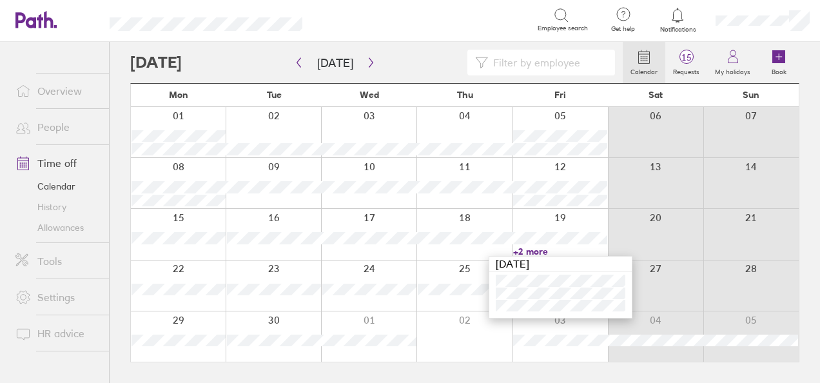
click at [542, 253] on link "+2 more" at bounding box center [560, 252] width 94 height 12
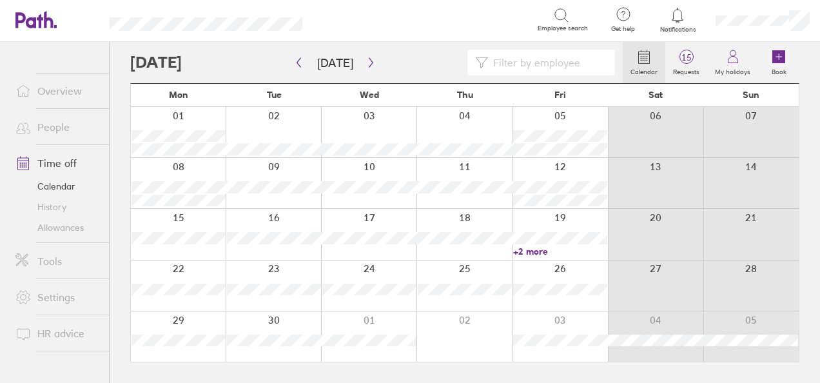
click at [527, 253] on link "+2 more" at bounding box center [560, 252] width 94 height 12
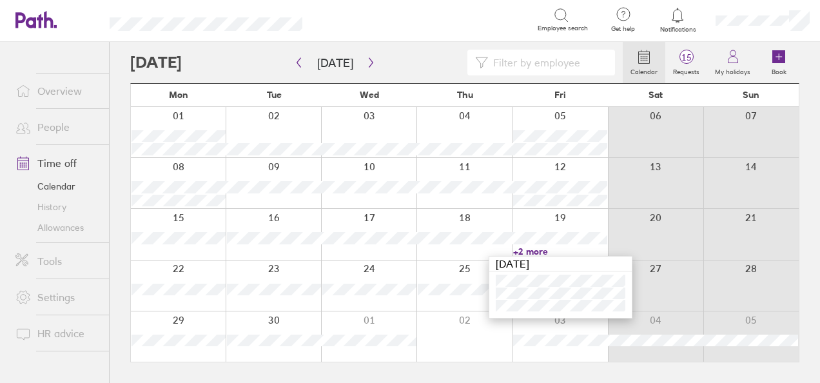
click at [527, 253] on link "+2 more" at bounding box center [560, 252] width 94 height 12
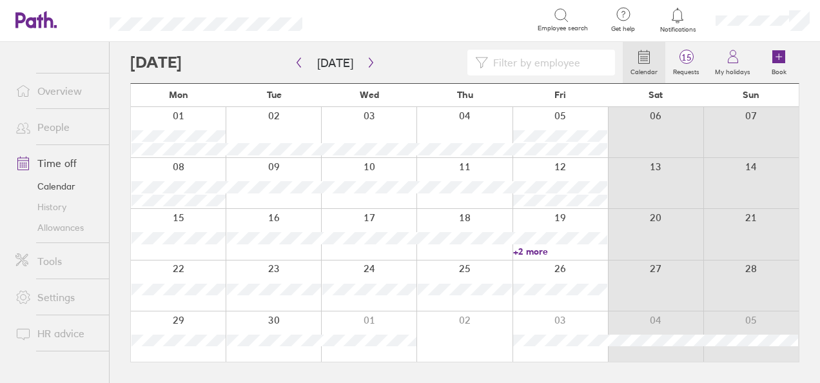
click at [527, 249] on link "+2 more" at bounding box center [560, 252] width 94 height 12
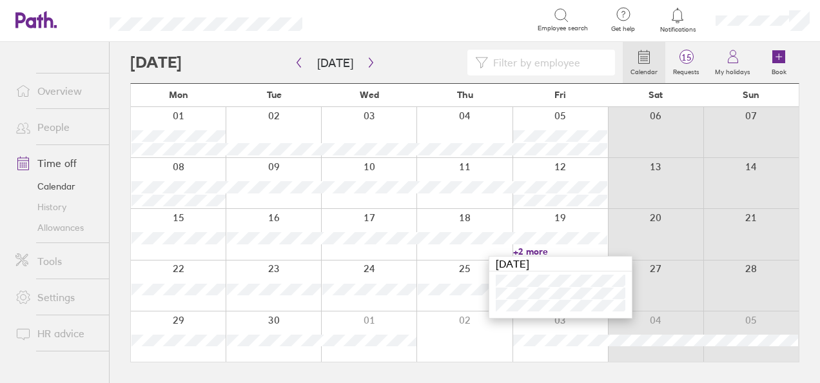
click at [527, 249] on link "+2 more" at bounding box center [560, 252] width 94 height 12
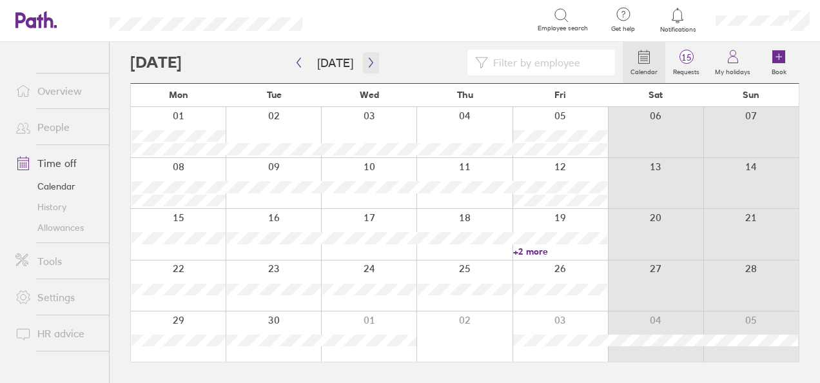
click at [370, 64] on icon "button" at bounding box center [371, 62] width 10 height 10
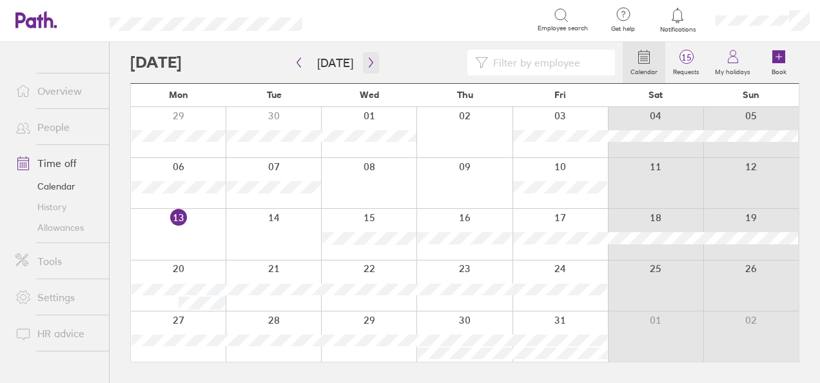
click at [366, 63] on icon "button" at bounding box center [371, 62] width 10 height 10
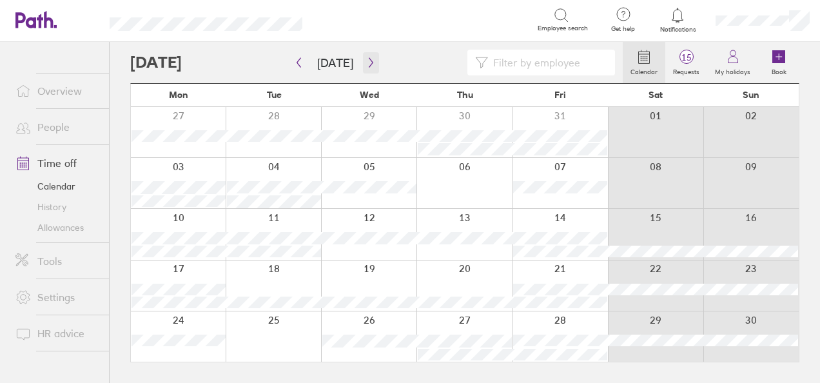
click at [366, 64] on icon "button" at bounding box center [371, 62] width 10 height 10
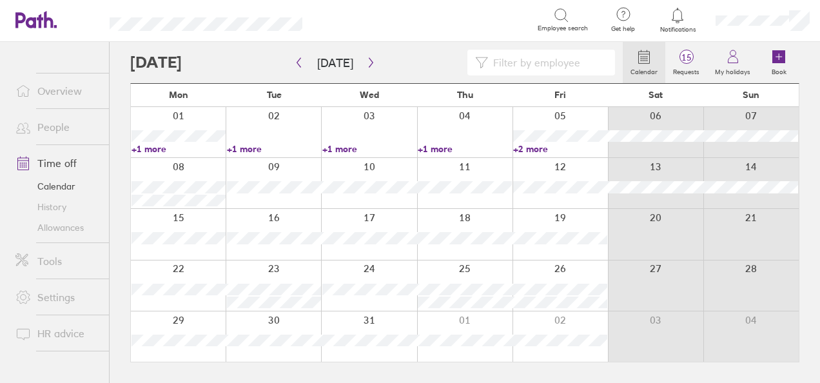
click at [153, 148] on link "+1 more" at bounding box center [179, 149] width 94 height 12
click at [252, 150] on link "+1 more" at bounding box center [274, 149] width 94 height 12
click at [354, 152] on link "+1 more" at bounding box center [369, 149] width 94 height 12
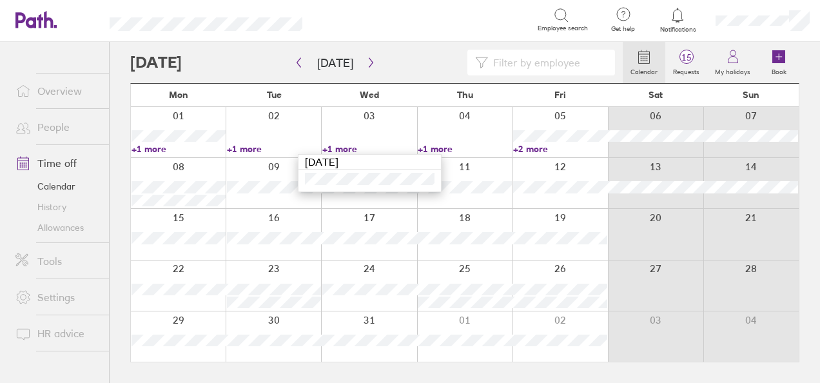
click at [354, 152] on link "+1 more" at bounding box center [369, 149] width 94 height 12
click at [435, 153] on link "+1 more" at bounding box center [465, 149] width 94 height 12
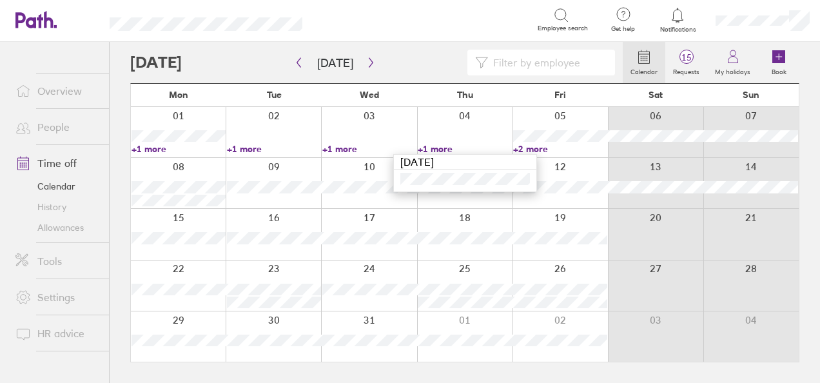
click at [435, 153] on link "+1 more" at bounding box center [465, 149] width 94 height 12
click at [524, 152] on link "+2 more" at bounding box center [560, 149] width 94 height 12
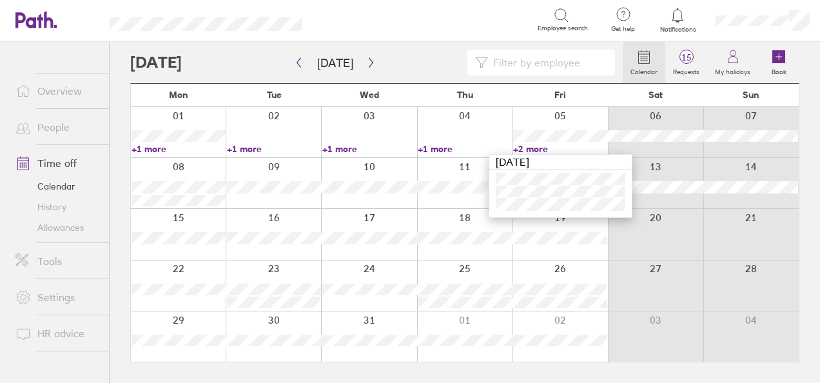
click at [524, 152] on link "+2 more" at bounding box center [560, 149] width 94 height 12
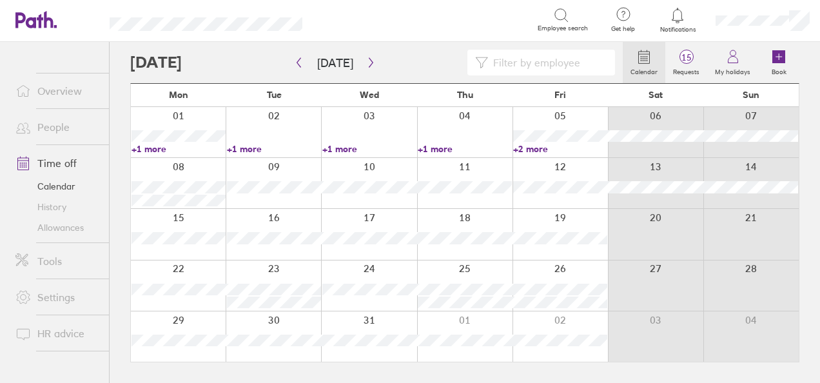
click at [524, 151] on link "+2 more" at bounding box center [560, 149] width 94 height 12
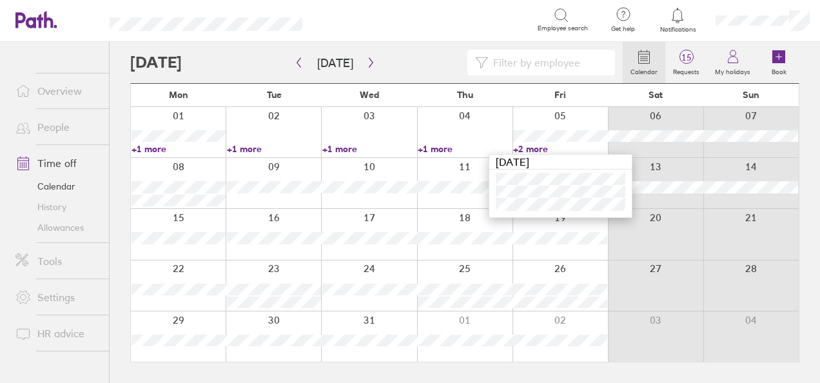
click at [524, 151] on link "+2 more" at bounding box center [560, 149] width 94 height 12
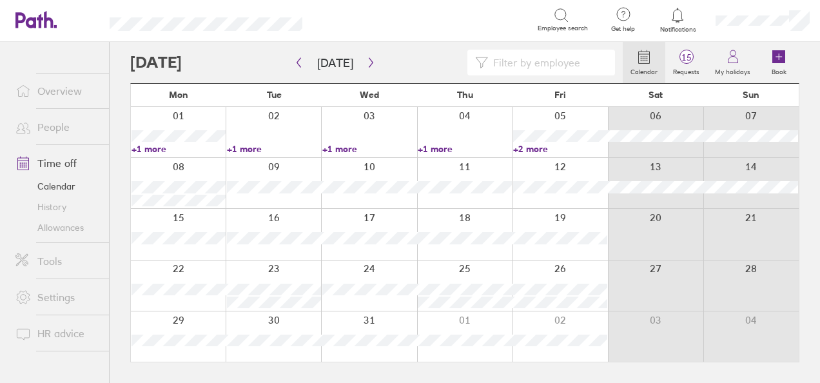
click at [529, 150] on link "+2 more" at bounding box center [560, 149] width 94 height 12
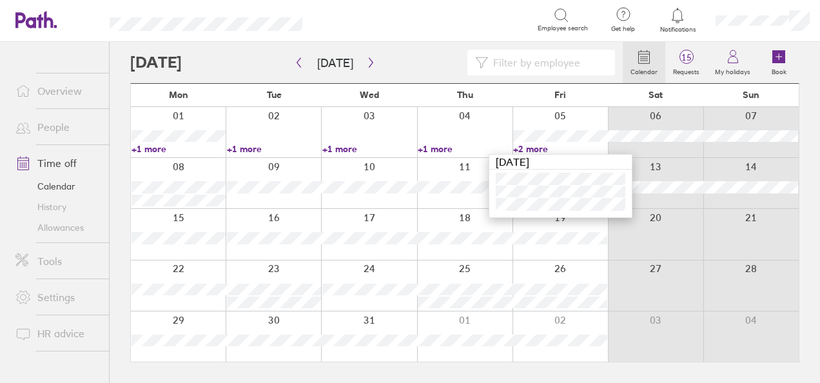
click at [529, 150] on link "+2 more" at bounding box center [560, 149] width 94 height 12
